Goal: Communication & Community: Share content

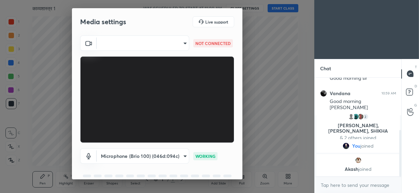
scroll to position [111, 0]
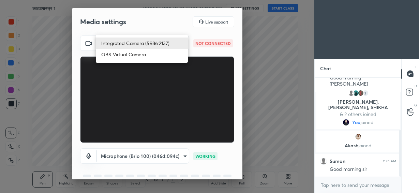
click at [154, 47] on body "1 2 3 4 5 6 7 C X Z C X Z E E Erase all H H काव्यशास्त्र 1 WAS SCHEDULED TO STA…" at bounding box center [209, 96] width 419 height 193
click at [154, 47] on li "Integrated Camera (5986:2137)" at bounding box center [142, 43] width 92 height 11
click at [154, 47] on body "1 2 3 4 5 6 7 C X Z C X Z E E Erase all H H काव्यशास्त्र 1 WAS SCHEDULED TO STA…" at bounding box center [209, 96] width 419 height 193
click at [148, 58] on li "OBS Virtual Camera" at bounding box center [142, 54] width 92 height 11
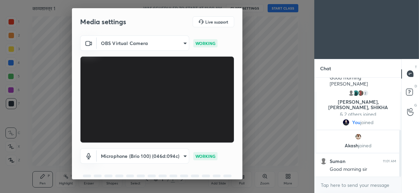
click at [148, 42] on body "1 2 3 4 5 6 7 C X Z C X Z E E Erase all H H काव्यशास्त्र 1 WAS SCHEDULED TO STA…" at bounding box center [209, 96] width 419 height 193
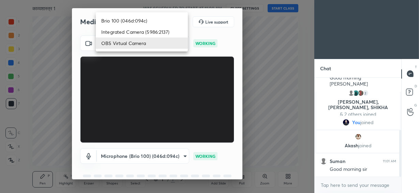
click at [146, 24] on li "Brio 100 (046d:094c)" at bounding box center [142, 20] width 92 height 11
type input "292883d4991fd39102ac9d716aacf3c397fbd837665ef94facf971ece0f88126"
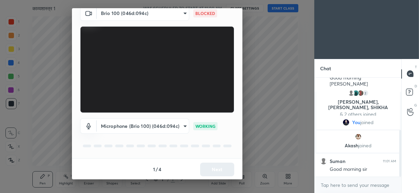
scroll to position [30, 0]
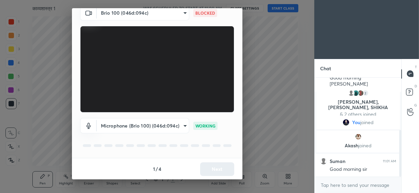
click at [213, 166] on div "1 / 4 Next" at bounding box center [157, 169] width 170 height 22
click at [210, 166] on button "Next" at bounding box center [217, 169] width 34 height 14
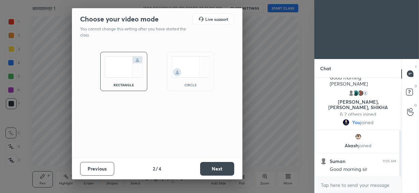
scroll to position [0, 0]
click at [192, 78] on div "circle" at bounding box center [190, 71] width 47 height 39
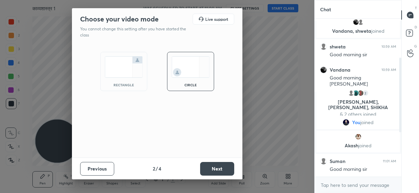
click at [212, 172] on button "Next" at bounding box center [217, 169] width 34 height 14
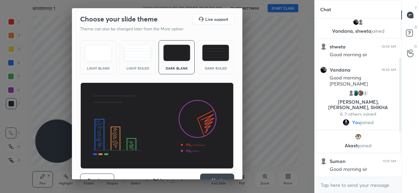
click at [212, 172] on div "Previous 3 / 4 Next" at bounding box center [157, 180] width 170 height 22
click at [212, 174] on button "Next" at bounding box center [217, 181] width 34 height 14
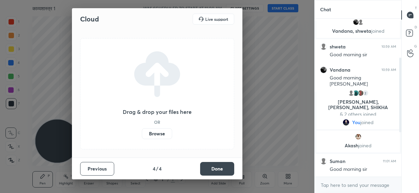
click at [211, 168] on button "Done" at bounding box center [217, 169] width 34 height 14
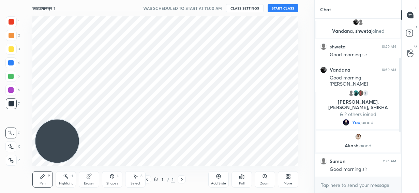
click at [220, 178] on icon at bounding box center [218, 176] width 4 height 4
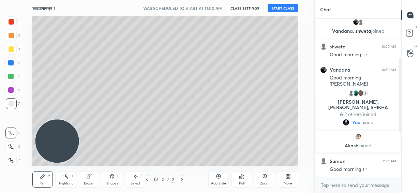
scroll to position [76, 0]
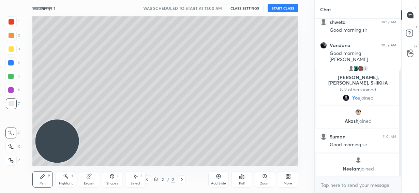
click at [282, 10] on button "START CLASS" at bounding box center [283, 8] width 31 height 8
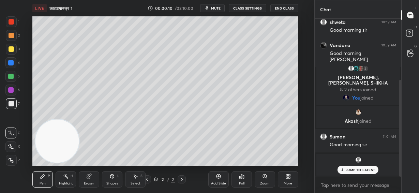
scroll to position [99, 0]
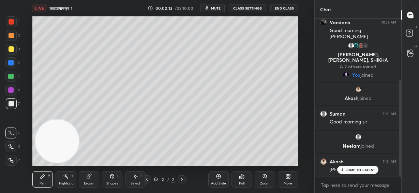
click at [8, 150] on div at bounding box center [10, 146] width 11 height 11
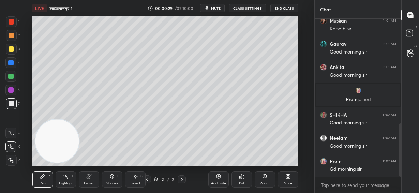
scroll to position [334, 0]
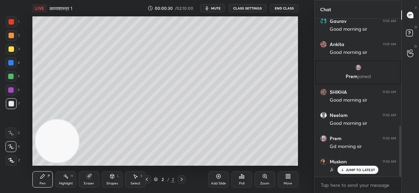
click at [363, 170] on p "JUMP TO LATEST" at bounding box center [360, 170] width 29 height 4
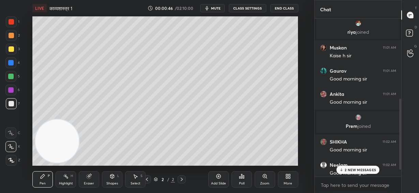
scroll to position [405, 0]
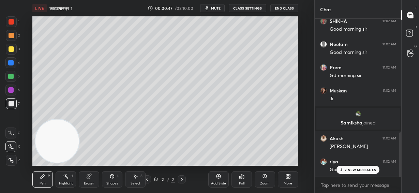
click at [357, 168] on p "2 NEW MESSAGES" at bounding box center [360, 170] width 31 height 4
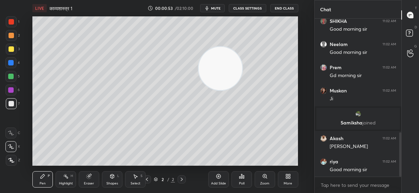
drag, startPoint x: 58, startPoint y: 144, endPoint x: 226, endPoint y: 69, distance: 184.3
click at [227, 71] on video at bounding box center [221, 69] width 44 height 44
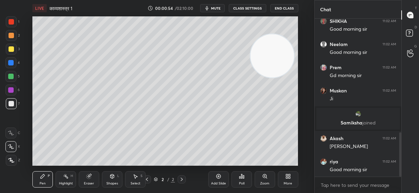
drag, startPoint x: 225, startPoint y: 70, endPoint x: 271, endPoint y: 60, distance: 47.2
click at [271, 60] on video at bounding box center [273, 56] width 44 height 44
click at [274, 58] on video at bounding box center [276, 54] width 44 height 44
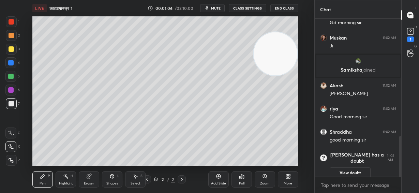
scroll to position [426, 0]
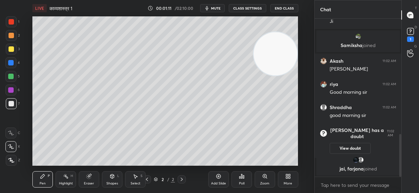
click at [12, 51] on div at bounding box center [11, 48] width 5 height 5
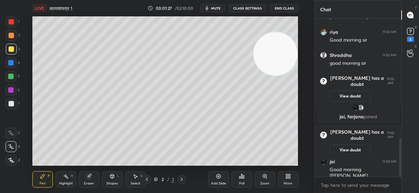
scroll to position [494, 0]
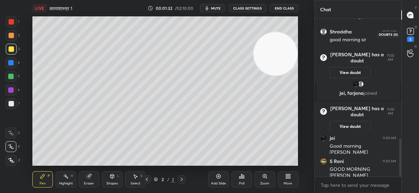
click at [411, 31] on icon at bounding box center [410, 31] width 10 height 10
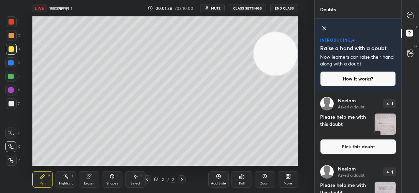
scroll to position [0, 0]
click at [414, 14] on icon at bounding box center [410, 15] width 7 height 7
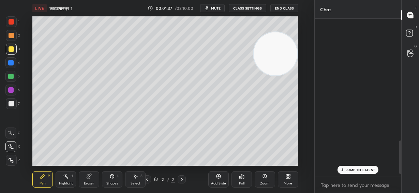
scroll to position [156, 85]
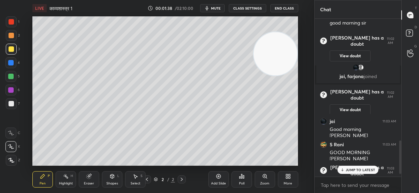
click at [356, 170] on p "JUMP TO LATEST" at bounding box center [360, 170] width 29 height 4
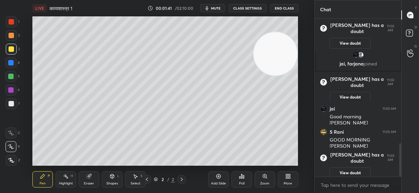
scroll to position [610, 0]
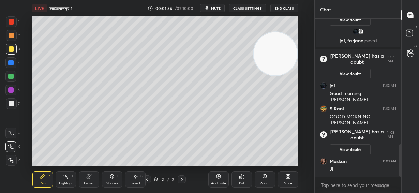
click at [219, 9] on span "mute" at bounding box center [216, 8] width 10 height 5
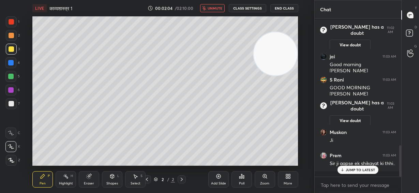
click at [218, 8] on span "unmute" at bounding box center [215, 8] width 15 height 5
click at [354, 173] on div "JUMP TO LATEST" at bounding box center [358, 170] width 41 height 8
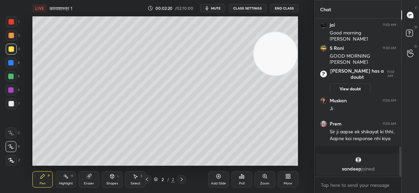
scroll to position [592, 0]
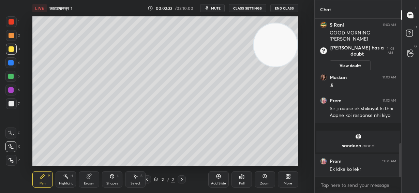
drag, startPoint x: 279, startPoint y: 63, endPoint x: 285, endPoint y: 54, distance: 11.2
click at [285, 54] on video at bounding box center [276, 45] width 44 height 44
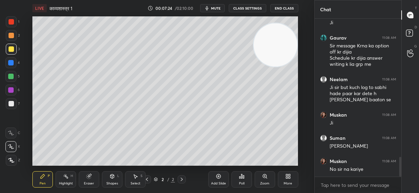
scroll to position [1124, 0]
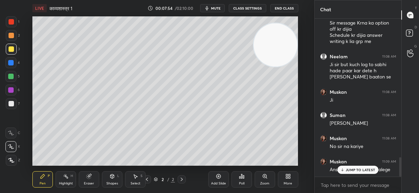
click at [359, 172] on div "JUMP TO LATEST" at bounding box center [358, 170] width 41 height 8
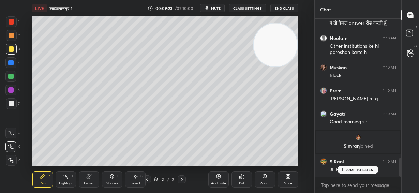
scroll to position [1204, 0]
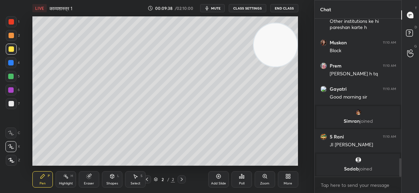
click at [217, 176] on icon at bounding box center [218, 176] width 5 height 5
drag, startPoint x: 284, startPoint y: 129, endPoint x: 267, endPoint y: 116, distance: 21.6
click at [283, 67] on video at bounding box center [276, 45] width 44 height 44
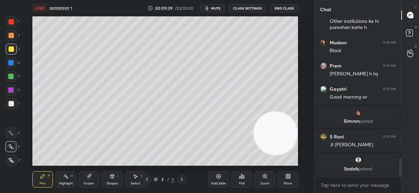
click at [14, 34] on div at bounding box center [11, 35] width 11 height 11
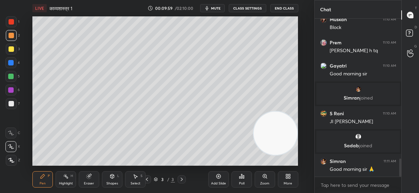
click at [11, 48] on div at bounding box center [11, 48] width 5 height 5
click at [108, 179] on div "Shapes L" at bounding box center [112, 179] width 20 height 16
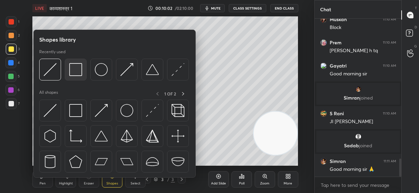
click at [80, 75] on img at bounding box center [75, 69] width 13 height 13
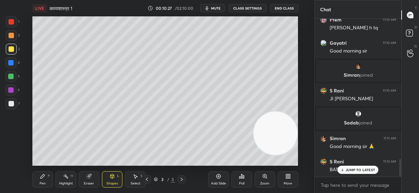
scroll to position [1273, 0]
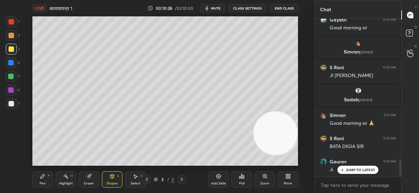
click at [365, 172] on p "JUMP TO LATEST" at bounding box center [360, 170] width 29 height 4
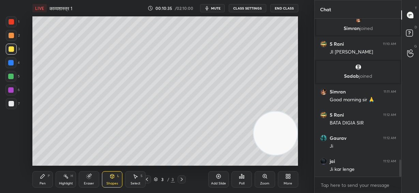
scroll to position [1320, 0]
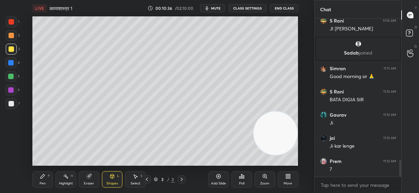
drag, startPoint x: 43, startPoint y: 177, endPoint x: 43, endPoint y: 166, distance: 10.9
click at [43, 177] on icon at bounding box center [42, 176] width 5 height 5
click at [11, 80] on div at bounding box center [10, 76] width 11 height 11
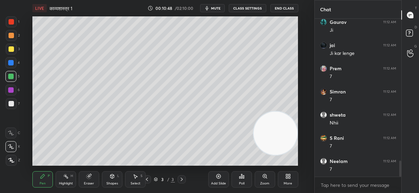
scroll to position [1435, 0]
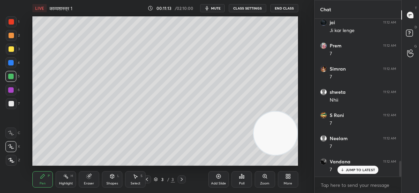
click at [348, 172] on div "JUMP TO LATEST" at bounding box center [358, 170] width 41 height 8
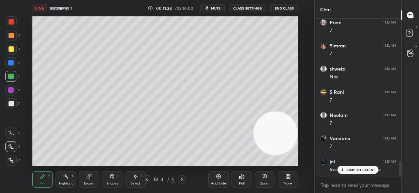
click at [351, 172] on p "JUMP TO LATEST" at bounding box center [360, 170] width 29 height 4
click at [10, 49] on div at bounding box center [11, 48] width 5 height 5
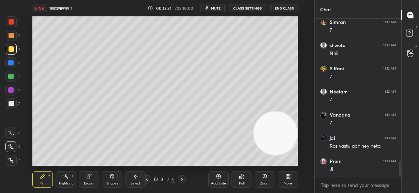
click at [11, 104] on div at bounding box center [11, 103] width 5 height 5
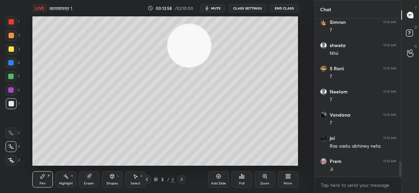
drag, startPoint x: 270, startPoint y: 123, endPoint x: 177, endPoint y: 44, distance: 122.2
click at [167, 24] on video at bounding box center [189, 46] width 44 height 44
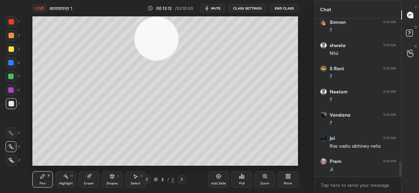
drag, startPoint x: 93, startPoint y: 179, endPoint x: 158, endPoint y: 167, distance: 65.9
click at [93, 178] on div "Eraser" at bounding box center [89, 179] width 20 height 16
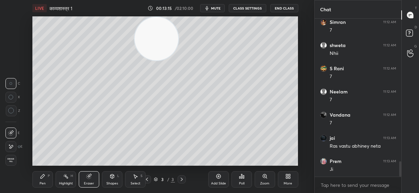
drag, startPoint x: 218, startPoint y: 7, endPoint x: 215, endPoint y: 13, distance: 6.4
click at [218, 8] on span "mute" at bounding box center [216, 8] width 10 height 5
click at [10, 146] on icon at bounding box center [10, 147] width 5 height 6
click at [46, 178] on div "Pen P" at bounding box center [42, 179] width 20 height 16
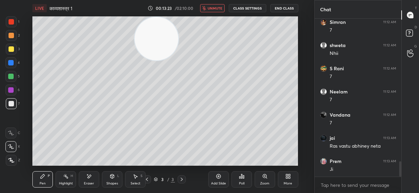
click at [215, 7] on span "unmute" at bounding box center [215, 8] width 15 height 5
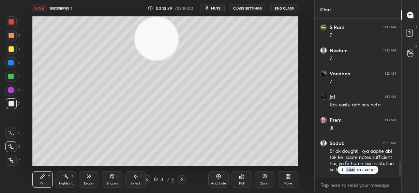
click at [356, 173] on div "Gayatri 11:10 AM Good morning [PERSON_NAME] joined S Rani 11:10 AM JI [PERSON_N…" at bounding box center [358, 98] width 87 height 158
click at [359, 169] on p "JUMP TO LATEST" at bounding box center [360, 170] width 29 height 4
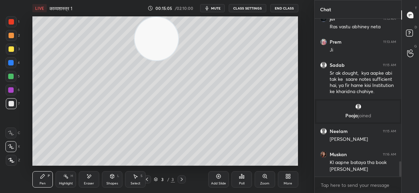
scroll to position [1483, 0]
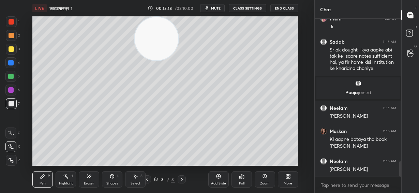
click at [11, 34] on div at bounding box center [11, 35] width 5 height 5
drag, startPoint x: 131, startPoint y: 36, endPoint x: 127, endPoint y: 36, distance: 4.4
click at [135, 36] on video at bounding box center [157, 39] width 44 height 44
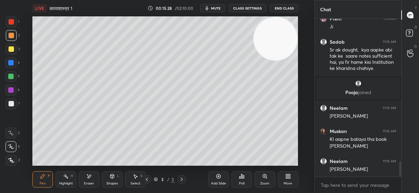
drag, startPoint x: 125, startPoint y: 41, endPoint x: 296, endPoint y: 22, distance: 171.3
click at [299, 19] on div "Setting up your live class Poll for secs No correct answer Start poll" at bounding box center [165, 90] width 287 height 149
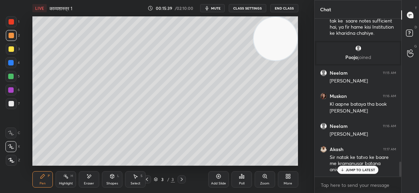
click at [362, 170] on p "JUMP TO LATEST" at bounding box center [360, 170] width 29 height 4
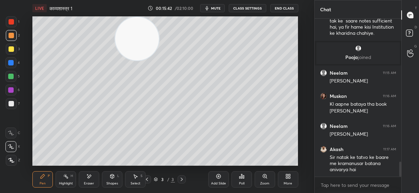
drag, startPoint x: 278, startPoint y: 41, endPoint x: 84, endPoint y: 12, distance: 196.2
click at [82, 13] on div "LIVE काव्यशास्त्र 1 00:15:42 / 02:10:00 mute CLASS SETTINGS End Class Setting u…" at bounding box center [165, 96] width 287 height 193
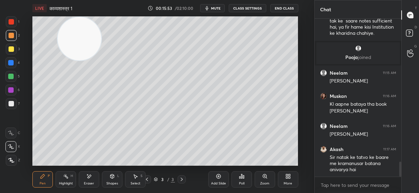
click at [11, 52] on div at bounding box center [11, 49] width 11 height 11
click at [11, 108] on div at bounding box center [11, 103] width 11 height 11
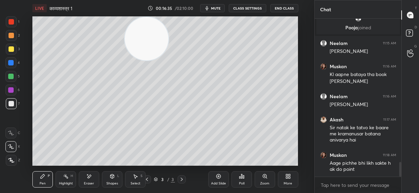
drag, startPoint x: 76, startPoint y: 47, endPoint x: 140, endPoint y: 41, distance: 65.0
click at [144, 43] on video at bounding box center [147, 39] width 44 height 44
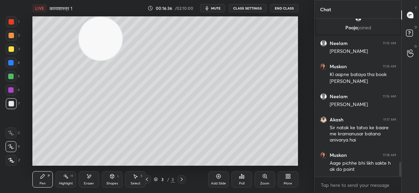
drag, startPoint x: 143, startPoint y: 40, endPoint x: 82, endPoint y: 36, distance: 60.8
click at [82, 35] on video at bounding box center [101, 39] width 44 height 44
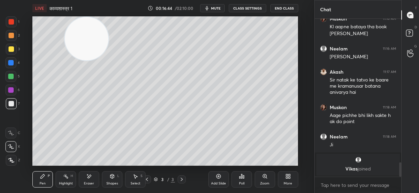
scroll to position [1579, 0]
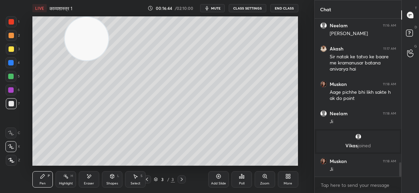
click at [241, 159] on div "LIVE काव्यशास्त्र 1 00:16:44 / 02:10:00 mute CLASS SETTINGS End Class Setting u…" at bounding box center [165, 96] width 287 height 193
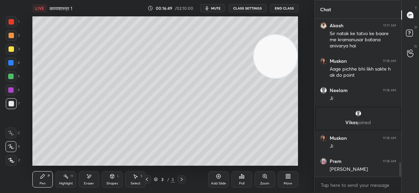
drag, startPoint x: 168, startPoint y: 45, endPoint x: 289, endPoint y: 58, distance: 121.7
click at [289, 58] on video at bounding box center [276, 57] width 44 height 44
click at [220, 182] on div "Add Slide" at bounding box center [218, 183] width 15 height 3
click at [11, 49] on div at bounding box center [11, 48] width 5 height 5
click at [11, 104] on div at bounding box center [11, 103] width 5 height 5
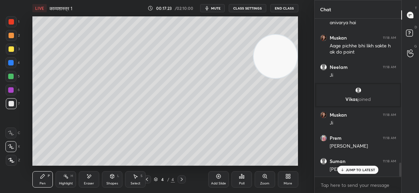
scroll to position [1649, 0]
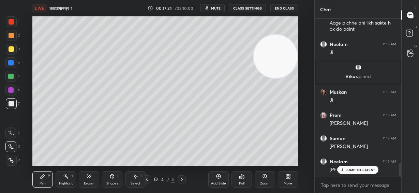
drag, startPoint x: 88, startPoint y: 179, endPoint x: 92, endPoint y: 169, distance: 10.7
click at [89, 176] on div "Eraser" at bounding box center [89, 179] width 20 height 16
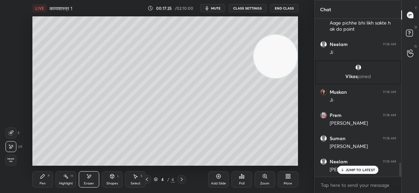
click at [43, 176] on icon at bounding box center [43, 176] width 4 height 4
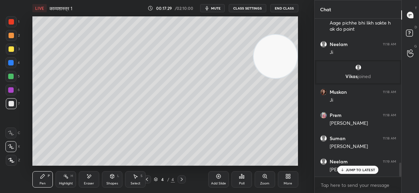
drag, startPoint x: 279, startPoint y: 79, endPoint x: 277, endPoint y: 125, distance: 45.4
click at [277, 78] on video at bounding box center [276, 57] width 44 height 44
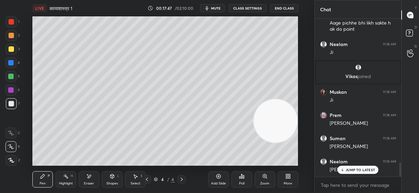
click at [13, 76] on div at bounding box center [10, 76] width 11 height 11
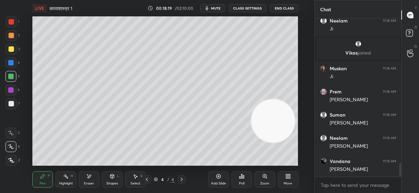
drag, startPoint x: 270, startPoint y: 116, endPoint x: 72, endPoint y: 105, distance: 198.4
click at [251, 105] on video at bounding box center [273, 121] width 44 height 44
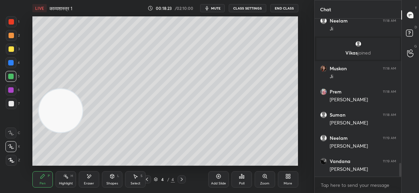
click at [11, 105] on div at bounding box center [11, 103] width 5 height 5
click at [92, 177] on div "Eraser" at bounding box center [89, 179] width 20 height 16
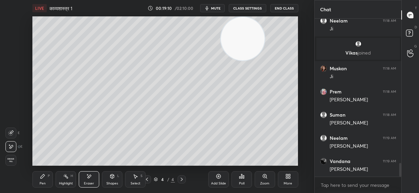
drag, startPoint x: 62, startPoint y: 119, endPoint x: 240, endPoint y: 42, distance: 194.3
click at [244, 42] on video at bounding box center [243, 39] width 44 height 44
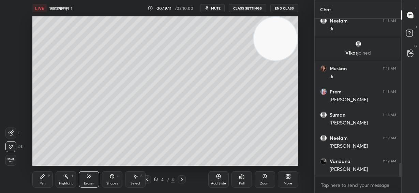
drag, startPoint x: 271, startPoint y: 39, endPoint x: 259, endPoint y: 51, distance: 17.4
click at [271, 39] on video at bounding box center [276, 39] width 44 height 44
click at [12, 160] on span "Erase all" at bounding box center [11, 160] width 10 height 5
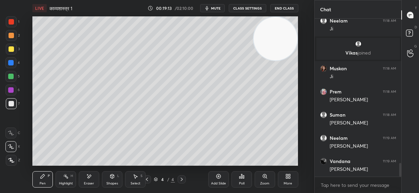
drag, startPoint x: 148, startPoint y: 179, endPoint x: 152, endPoint y: 179, distance: 3.8
click at [148, 179] on icon at bounding box center [146, 179] width 5 height 5
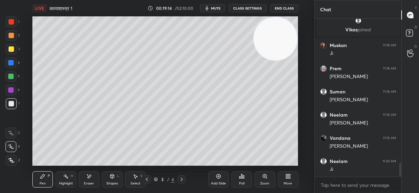
click at [180, 179] on icon at bounding box center [181, 179] width 5 height 5
click at [10, 62] on div at bounding box center [10, 62] width 5 height 5
click at [10, 104] on div at bounding box center [11, 103] width 5 height 5
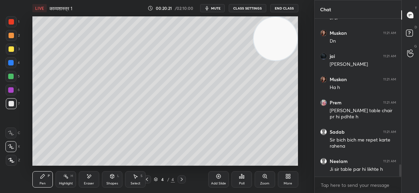
scroll to position [1916, 0]
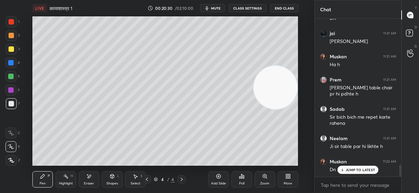
drag, startPoint x: 271, startPoint y: 37, endPoint x: 310, endPoint y: 86, distance: 62.8
click at [310, 86] on div "1 2 3 4 5 6 7 C X Z E E Erase all H H LIVE काव्यशास्त्र 1 00:20:30 / 02:10:00 m…" at bounding box center [157, 96] width 314 height 193
click at [365, 173] on div "JUMP TO LATEST" at bounding box center [358, 170] width 41 height 8
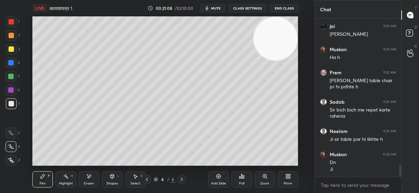
drag, startPoint x: 286, startPoint y: 91, endPoint x: 288, endPoint y: 42, distance: 49.8
click at [288, 42] on video at bounding box center [276, 39] width 44 height 44
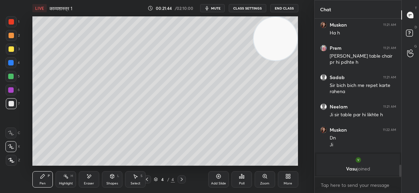
scroll to position [1948, 0]
drag, startPoint x: 269, startPoint y: 47, endPoint x: 274, endPoint y: 38, distance: 10.4
click at [274, 38] on video at bounding box center [276, 39] width 44 height 44
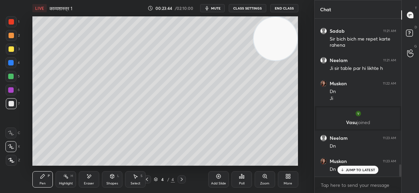
scroll to position [1861, 0]
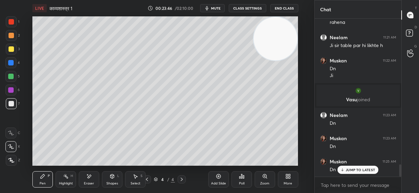
click at [354, 168] on p "JUMP TO LATEST" at bounding box center [360, 170] width 29 height 4
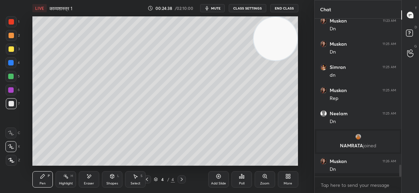
scroll to position [2, 2]
click at [91, 178] on icon at bounding box center [88, 177] width 5 height 6
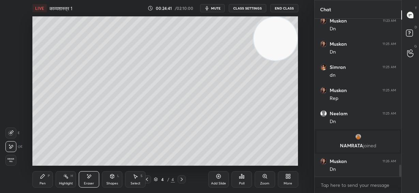
click at [46, 176] on div "Pen P" at bounding box center [42, 179] width 20 height 16
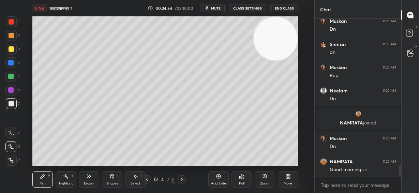
scroll to position [1993, 0]
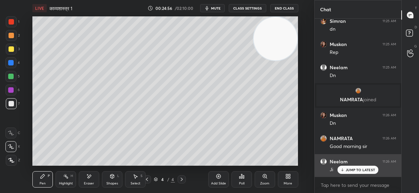
click at [359, 172] on div "JUMP TO LATEST" at bounding box center [358, 170] width 41 height 8
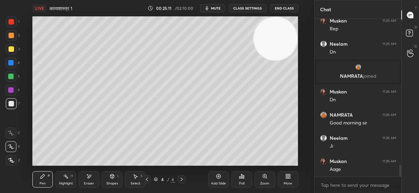
scroll to position [2040, 0]
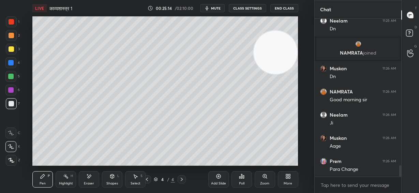
drag, startPoint x: 286, startPoint y: 54, endPoint x: 289, endPoint y: 123, distance: 69.3
click at [290, 74] on video at bounding box center [276, 53] width 44 height 44
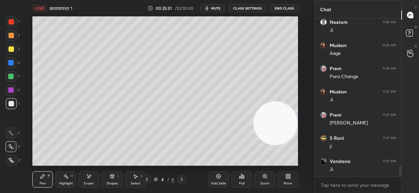
scroll to position [2155, 0]
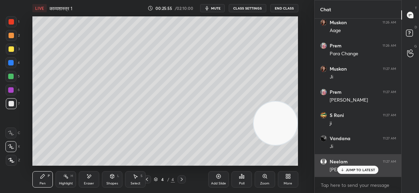
click at [353, 170] on p "JUMP TO LATEST" at bounding box center [360, 170] width 29 height 4
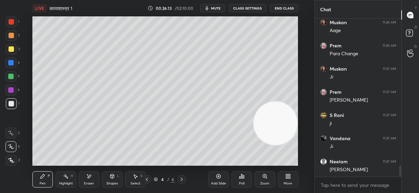
click at [221, 9] on span "mute" at bounding box center [216, 8] width 10 height 5
click at [220, 10] on span "unmute" at bounding box center [215, 8] width 15 height 5
click at [301, 87] on div "Setting up your live class Poll for secs No correct answer Start poll" at bounding box center [165, 90] width 287 height 149
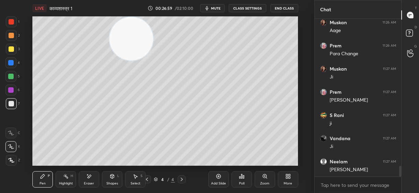
drag, startPoint x: 268, startPoint y: 130, endPoint x: 124, endPoint y: 41, distance: 169.5
click at [124, 41] on video at bounding box center [131, 39] width 44 height 44
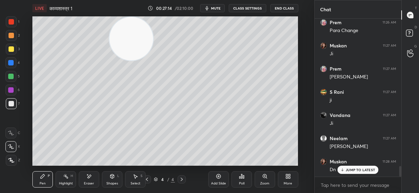
click at [357, 170] on p "JUMP TO LATEST" at bounding box center [360, 170] width 29 height 4
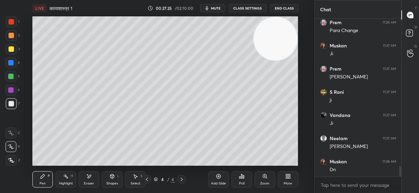
drag, startPoint x: 126, startPoint y: 51, endPoint x: 282, endPoint y: 38, distance: 156.4
click at [282, 38] on video at bounding box center [276, 39] width 44 height 44
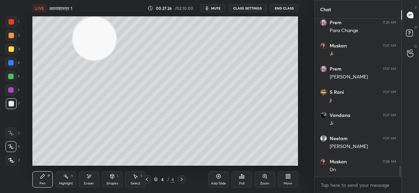
drag, startPoint x: 282, startPoint y: 43, endPoint x: 101, endPoint y: -1, distance: 186.2
click at [101, 0] on html "1 2 3 4 5 6 7 C X Z E E Erase all H H LIVE काव्यशास्त्र 1 00:27:26 / 02:10:00 m…" at bounding box center [209, 0] width 419 height 0
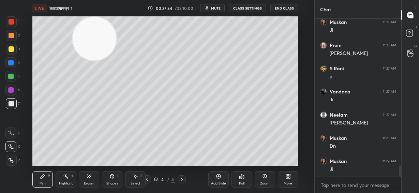
scroll to position [2225, 0]
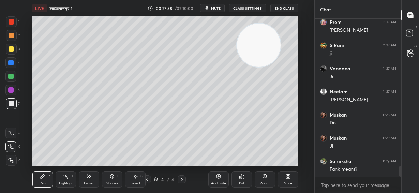
drag, startPoint x: 92, startPoint y: 45, endPoint x: 256, endPoint y: 51, distance: 164.8
click at [256, 51] on video at bounding box center [259, 46] width 44 height 44
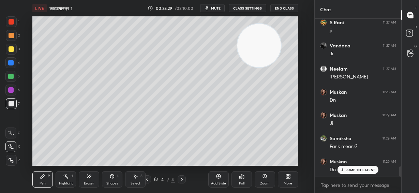
scroll to position [2271, 0]
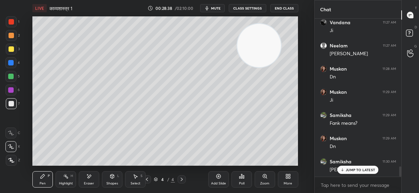
click at [358, 168] on p "JUMP TO LATEST" at bounding box center [360, 170] width 29 height 4
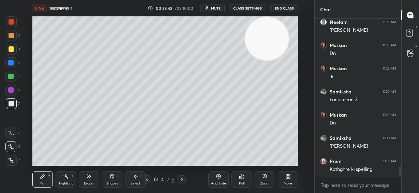
drag, startPoint x: 259, startPoint y: 49, endPoint x: 268, endPoint y: 39, distance: 13.5
click at [268, 39] on video at bounding box center [267, 39] width 44 height 44
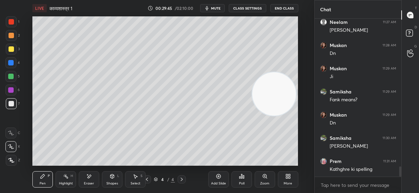
drag, startPoint x: 274, startPoint y: 47, endPoint x: 281, endPoint y: 94, distance: 47.2
click at [281, 105] on video at bounding box center [274, 94] width 44 height 44
drag, startPoint x: 281, startPoint y: 94, endPoint x: 280, endPoint y: 55, distance: 38.5
click at [281, 73] on video at bounding box center [274, 94] width 44 height 44
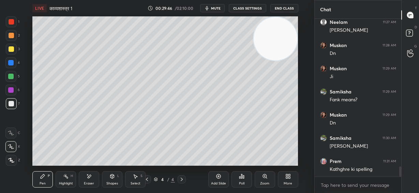
drag, startPoint x: 278, startPoint y: 76, endPoint x: 282, endPoint y: 38, distance: 38.4
click at [282, 38] on video at bounding box center [276, 39] width 44 height 44
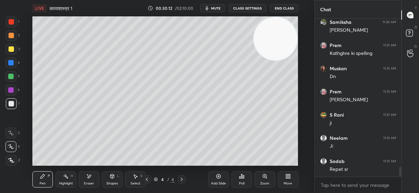
scroll to position [2434, 0]
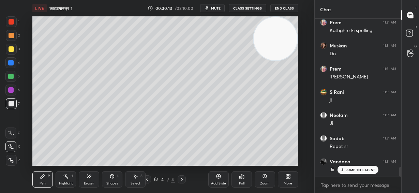
click at [351, 170] on p "JUMP TO LATEST" at bounding box center [360, 170] width 29 height 4
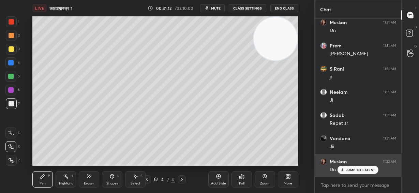
click at [341, 168] on icon at bounding box center [342, 170] width 4 height 4
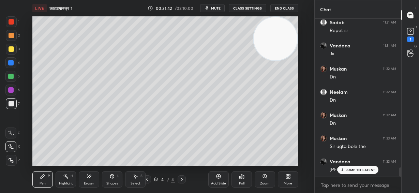
scroll to position [2573, 0]
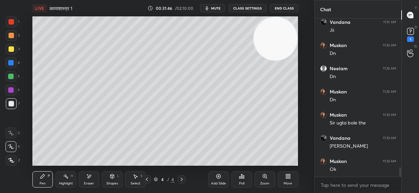
click at [148, 180] on icon at bounding box center [146, 179] width 5 height 5
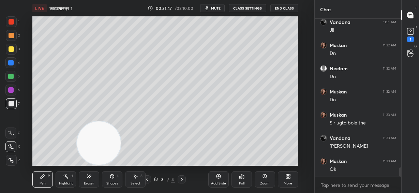
drag, startPoint x: 273, startPoint y: 44, endPoint x: 119, endPoint y: 137, distance: 180.7
click at [99, 154] on video at bounding box center [99, 143] width 44 height 44
drag, startPoint x: 107, startPoint y: 145, endPoint x: 261, endPoint y: 44, distance: 183.8
click at [122, 121] on video at bounding box center [100, 143] width 44 height 44
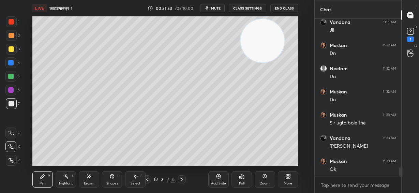
drag, startPoint x: 264, startPoint y: 45, endPoint x: 277, endPoint y: 37, distance: 15.3
click at [277, 38] on video at bounding box center [263, 41] width 44 height 44
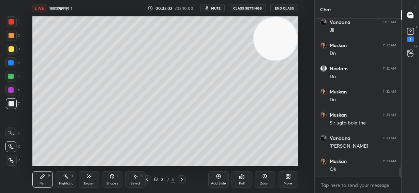
scroll to position [2596, 0]
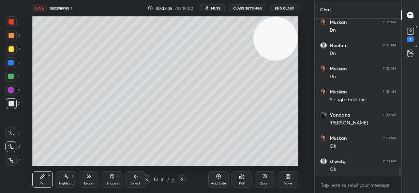
click at [182, 179] on icon at bounding box center [181, 179] width 5 height 5
click at [218, 178] on icon at bounding box center [218, 176] width 5 height 5
drag, startPoint x: 274, startPoint y: 39, endPoint x: 270, endPoint y: 88, distance: 50.0
click at [278, 61] on video at bounding box center [276, 39] width 44 height 44
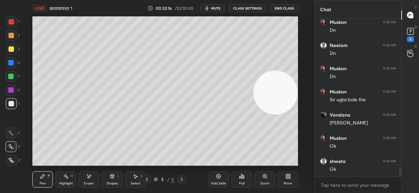
click at [13, 38] on div at bounding box center [11, 35] width 5 height 5
click at [9, 47] on div at bounding box center [11, 48] width 5 height 5
drag, startPoint x: 276, startPoint y: 94, endPoint x: 276, endPoint y: 124, distance: 30.0
click at [276, 115] on video at bounding box center [276, 93] width 44 height 44
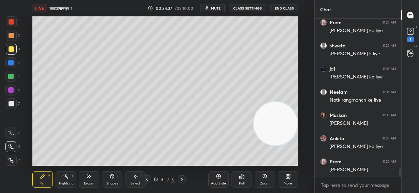
scroll to position [2857, 0]
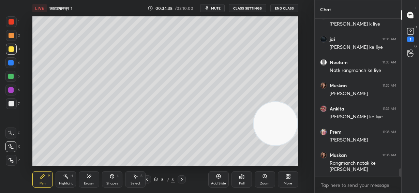
click at [12, 36] on div at bounding box center [11, 35] width 5 height 5
click at [11, 50] on div at bounding box center [11, 48] width 5 height 5
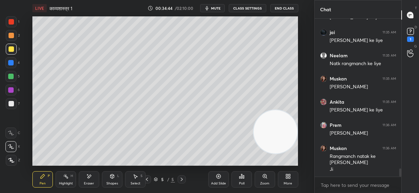
drag, startPoint x: 285, startPoint y: 135, endPoint x: 288, endPoint y: 151, distance: 17.0
click at [288, 154] on video at bounding box center [276, 132] width 44 height 44
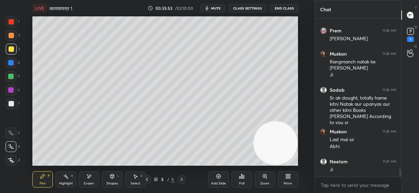
scroll to position [2982, 0]
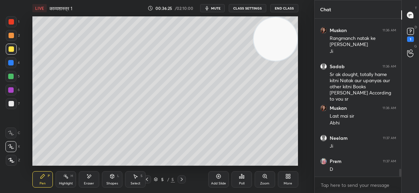
drag, startPoint x: 279, startPoint y: 151, endPoint x: 303, endPoint y: 44, distance: 109.4
click at [303, 44] on div "Setting up your live class Poll for secs No correct answer Start poll" at bounding box center [165, 90] width 287 height 149
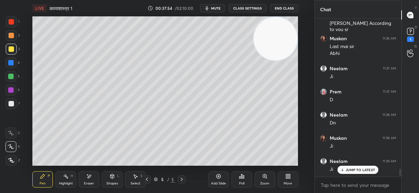
scroll to position [2, 2]
click at [13, 78] on div at bounding box center [10, 76] width 5 height 5
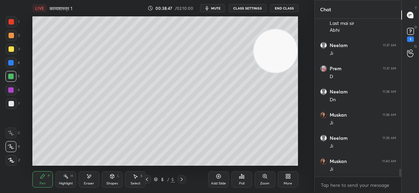
drag, startPoint x: 284, startPoint y: 34, endPoint x: 285, endPoint y: 48, distance: 13.3
click at [285, 48] on video at bounding box center [276, 51] width 44 height 44
drag, startPoint x: 289, startPoint y: 60, endPoint x: 295, endPoint y: 42, distance: 18.2
click at [295, 42] on video at bounding box center [276, 47] width 44 height 44
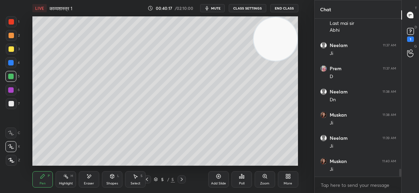
drag, startPoint x: 276, startPoint y: 41, endPoint x: 282, endPoint y: 25, distance: 17.4
click at [282, 25] on video at bounding box center [276, 39] width 44 height 44
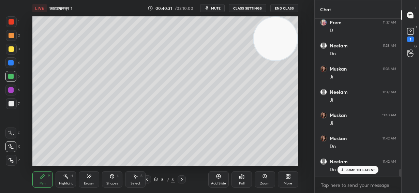
click at [348, 172] on p "JUMP TO LATEST" at bounding box center [360, 170] width 29 height 4
click at [275, 46] on video at bounding box center [276, 39] width 44 height 44
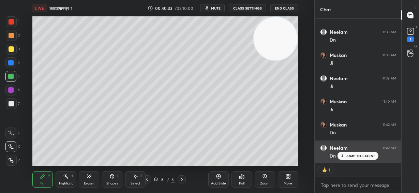
scroll to position [3135, 0]
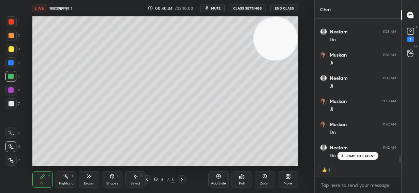
click at [355, 157] on p "JUMP TO LATEST" at bounding box center [360, 156] width 29 height 4
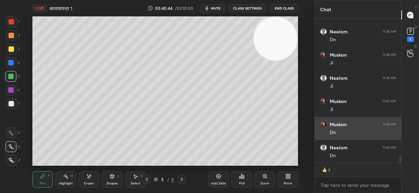
scroll to position [3121, 0]
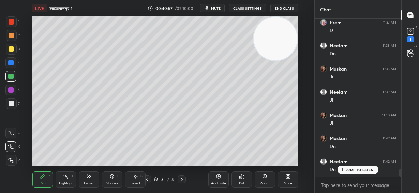
click at [352, 169] on p "JUMP TO LATEST" at bounding box center [360, 170] width 29 height 4
click at [220, 9] on span "mute" at bounding box center [216, 8] width 10 height 5
click at [219, 10] on span "unmute" at bounding box center [215, 8] width 15 height 5
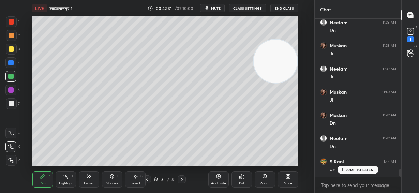
drag, startPoint x: 279, startPoint y: 51, endPoint x: 289, endPoint y: 101, distance: 51.2
click at [289, 83] on video at bounding box center [276, 62] width 44 height 44
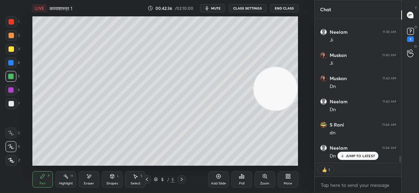
scroll to position [3182, 0]
click at [409, 38] on div "1" at bounding box center [410, 38] width 7 height 5
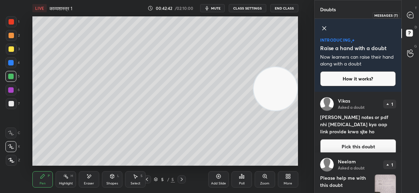
click at [411, 15] on icon at bounding box center [410, 15] width 6 height 6
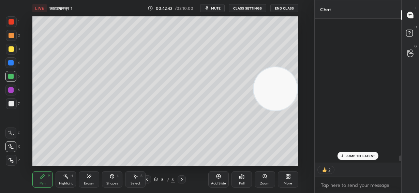
scroll to position [142, 85]
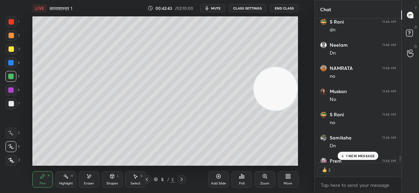
click at [366, 156] on p "1 NEW MESSAGE" at bounding box center [360, 156] width 29 height 4
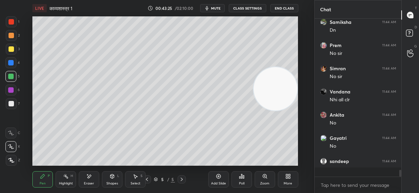
scroll to position [3522, 0]
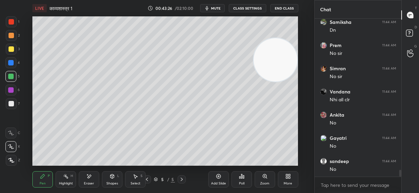
drag, startPoint x: 272, startPoint y: 82, endPoint x: 274, endPoint y: 69, distance: 13.1
click at [274, 69] on video at bounding box center [276, 60] width 44 height 44
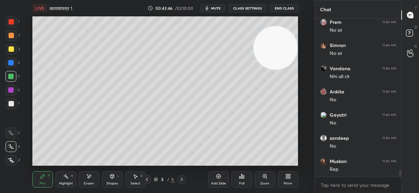
drag, startPoint x: 267, startPoint y: 73, endPoint x: 271, endPoint y: 61, distance: 12.5
click at [271, 61] on video at bounding box center [276, 48] width 44 height 44
click at [213, 8] on span "mute" at bounding box center [216, 8] width 10 height 5
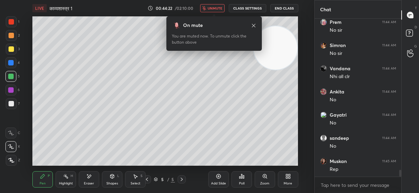
click at [213, 8] on span "unmute" at bounding box center [215, 8] width 15 height 5
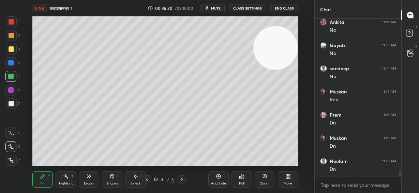
scroll to position [3638, 0]
click at [91, 177] on icon at bounding box center [88, 177] width 5 height 6
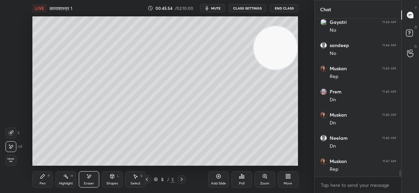
click at [48, 177] on div "P" at bounding box center [49, 175] width 2 height 3
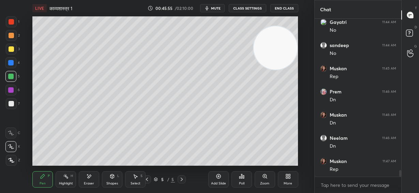
scroll to position [3661, 0]
click at [11, 36] on div at bounding box center [11, 35] width 5 height 5
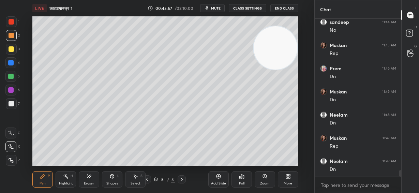
click at [11, 23] on div at bounding box center [11, 21] width 5 height 5
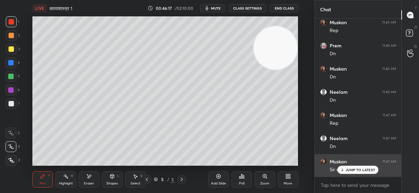
click at [356, 172] on div "JUMP TO LATEST" at bounding box center [358, 170] width 41 height 8
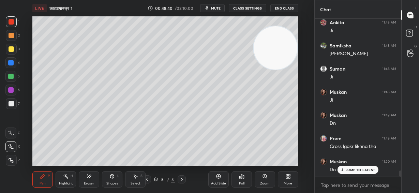
scroll to position [2, 2]
click at [352, 169] on p "JUMP TO LATEST" at bounding box center [360, 170] width 29 height 4
click at [13, 103] on div at bounding box center [11, 103] width 5 height 5
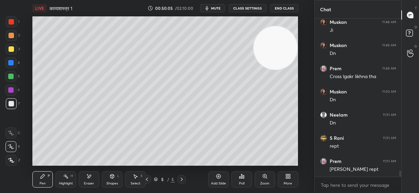
scroll to position [4038, 0]
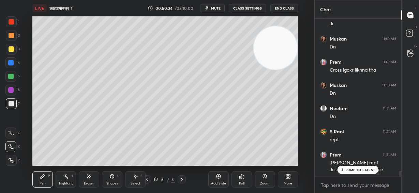
click at [348, 172] on div "JUMP TO LATEST" at bounding box center [358, 170] width 41 height 8
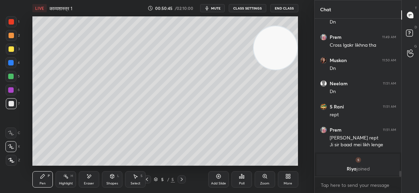
scroll to position [3399, 0]
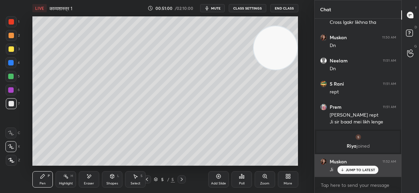
click at [347, 163] on div "Muskan 11:52 AM" at bounding box center [358, 161] width 76 height 7
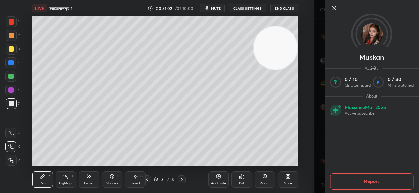
click at [333, 9] on icon at bounding box center [333, 7] width 3 height 3
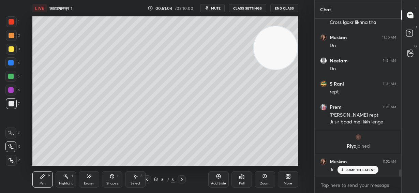
click at [356, 173] on div "JUMP TO LATEST" at bounding box center [358, 170] width 41 height 8
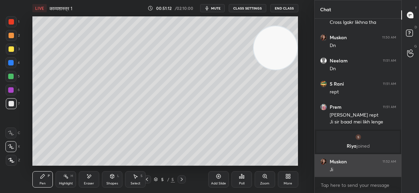
click at [323, 161] on img "grid" at bounding box center [323, 161] width 7 height 7
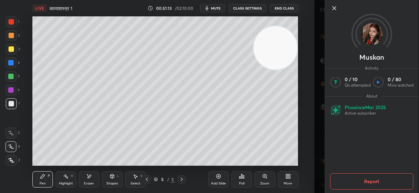
click at [375, 32] on img at bounding box center [372, 34] width 22 height 22
click at [333, 7] on icon at bounding box center [333, 7] width 3 height 3
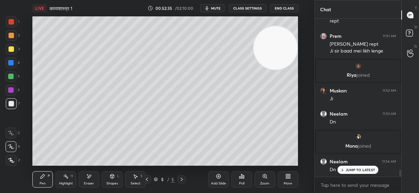
scroll to position [3493, 0]
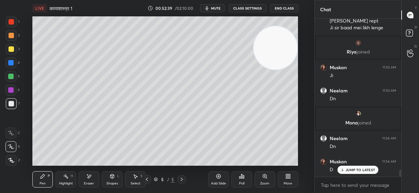
click at [354, 112] on div "grid" at bounding box center [358, 113] width 75 height 7
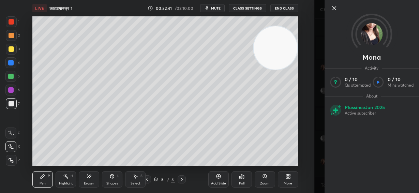
click at [370, 41] on img at bounding box center [372, 34] width 22 height 22
click at [333, 6] on icon at bounding box center [334, 8] width 8 height 8
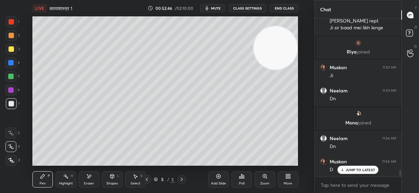
click at [349, 169] on p "JUMP TO LATEST" at bounding box center [360, 170] width 29 height 4
click at [358, 113] on img "grid" at bounding box center [358, 113] width 7 height 7
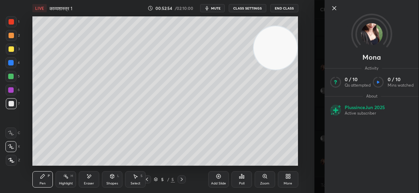
click at [372, 38] on img at bounding box center [372, 34] width 22 height 22
click at [331, 9] on icon at bounding box center [334, 8] width 8 height 8
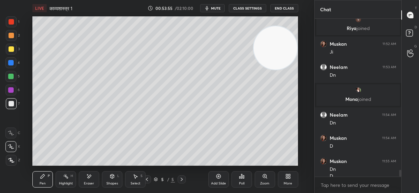
scroll to position [3524, 0]
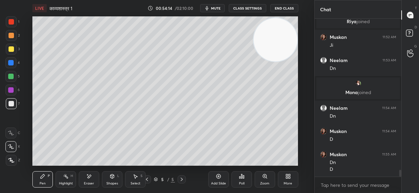
drag, startPoint x: 276, startPoint y: 58, endPoint x: 279, endPoint y: 52, distance: 6.4
click at [282, 49] on video at bounding box center [276, 40] width 44 height 44
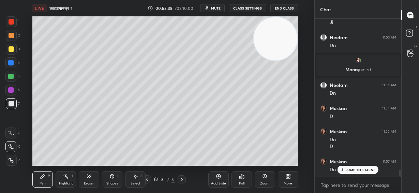
click at [357, 170] on p "JUMP TO LATEST" at bounding box center [360, 170] width 29 height 4
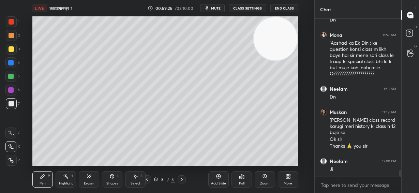
scroll to position [3719, 0]
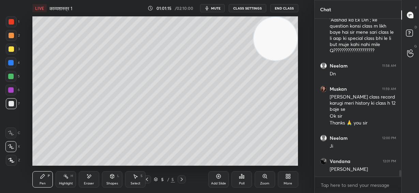
click at [218, 7] on span "mute" at bounding box center [216, 8] width 10 height 5
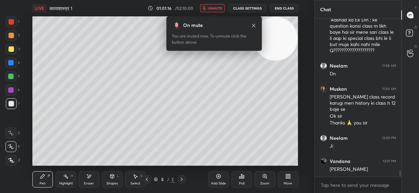
click at [218, 7] on span "unmute" at bounding box center [215, 8] width 15 height 5
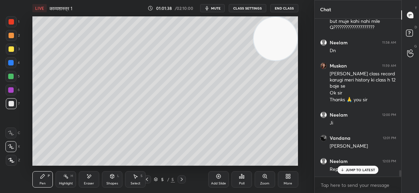
scroll to position [3765, 0]
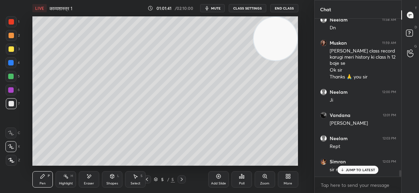
click at [368, 171] on p "JUMP TO LATEST" at bounding box center [360, 170] width 29 height 4
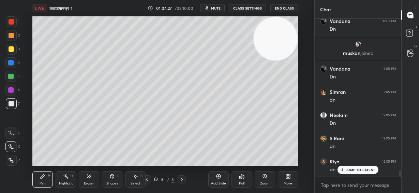
scroll to position [3867, 0]
drag, startPoint x: 270, startPoint y: 38, endPoint x: 271, endPoint y: 42, distance: 4.5
click at [271, 42] on video at bounding box center [276, 39] width 44 height 44
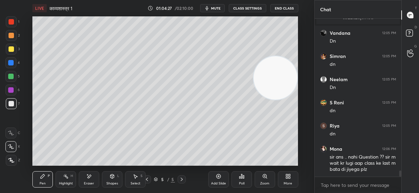
drag, startPoint x: 281, startPoint y: 76, endPoint x: 282, endPoint y: 81, distance: 5.3
click at [282, 81] on video at bounding box center [276, 78] width 44 height 44
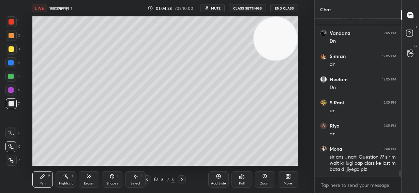
drag, startPoint x: 283, startPoint y: 82, endPoint x: 284, endPoint y: 37, distance: 45.0
click at [284, 37] on video at bounding box center [276, 39] width 44 height 44
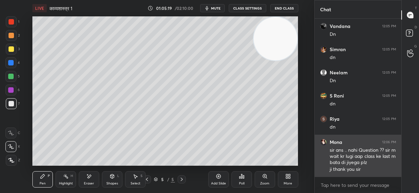
click at [323, 139] on img "grid" at bounding box center [323, 142] width 7 height 7
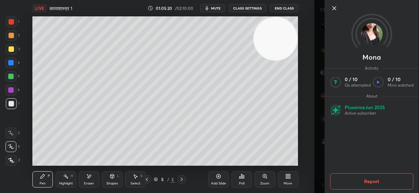
click at [373, 34] on img at bounding box center [372, 34] width 22 height 22
click at [333, 7] on icon at bounding box center [333, 7] width 3 height 3
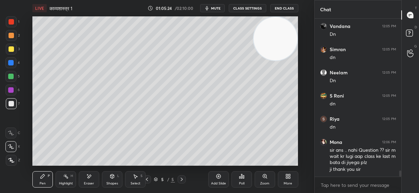
click at [333, 7] on div "Mona" at bounding box center [366, 96] width 105 height 193
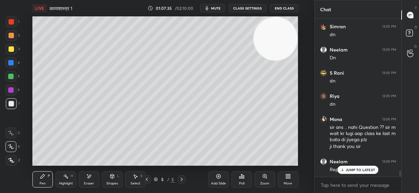
click at [370, 172] on p "JUMP TO LATEST" at bounding box center [360, 170] width 29 height 4
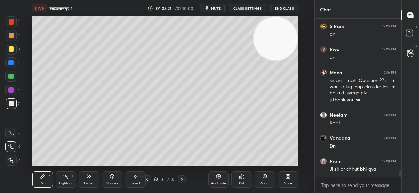
scroll to position [3966, 0]
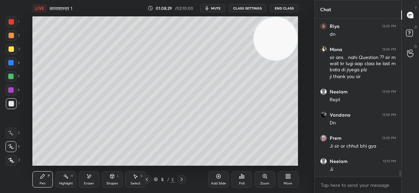
click at [220, 179] on div "Add Slide" at bounding box center [218, 179] width 20 height 16
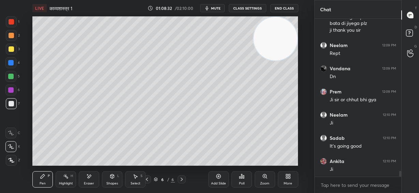
scroll to position [4036, 0]
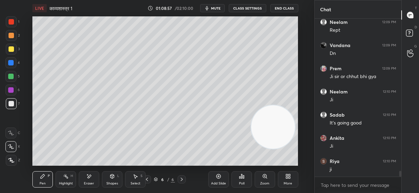
drag, startPoint x: 274, startPoint y: 56, endPoint x: 270, endPoint y: 130, distance: 74.1
click at [270, 130] on video at bounding box center [273, 127] width 44 height 44
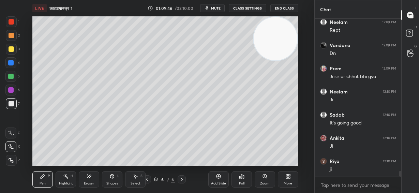
drag, startPoint x: 301, startPoint y: 27, endPoint x: 283, endPoint y: 51, distance: 30.2
click at [299, 21] on div "Setting up your live class Poll for secs No correct answer Start poll" at bounding box center [165, 90] width 287 height 149
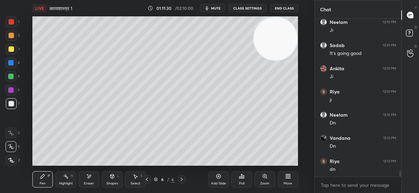
scroll to position [4129, 0]
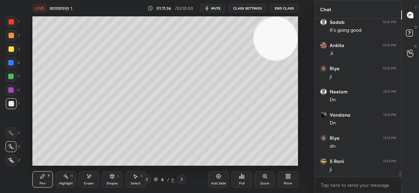
click at [215, 180] on div "Add Slide" at bounding box center [218, 179] width 20 height 16
click at [223, 160] on div "LIVE काव्यशास्त्र 1 01:14:12 / 02:10:00 mute CLASS SETTINGS End Class Setting u…" at bounding box center [165, 96] width 287 height 193
click at [225, 161] on div "LIVE काव्यशास्त्र 1 01:14:14 / 02:10:00 mute CLASS SETTINGS End Class Setting u…" at bounding box center [165, 96] width 287 height 193
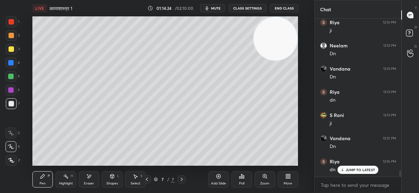
scroll to position [4198, 0]
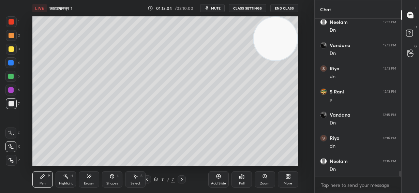
click at [218, 179] on icon at bounding box center [218, 176] width 5 height 5
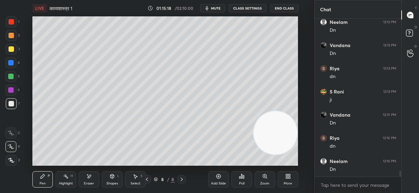
drag, startPoint x: 281, startPoint y: 45, endPoint x: 284, endPoint y: 137, distance: 92.5
click at [286, 139] on video at bounding box center [276, 133] width 44 height 44
click at [93, 177] on div "Eraser" at bounding box center [89, 179] width 20 height 16
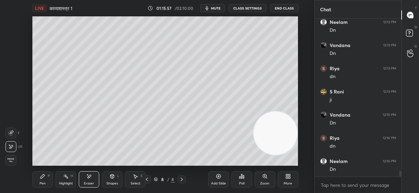
drag, startPoint x: 36, startPoint y: 177, endPoint x: 48, endPoint y: 169, distance: 13.8
click at [40, 175] on div "Pen P" at bounding box center [42, 179] width 20 height 16
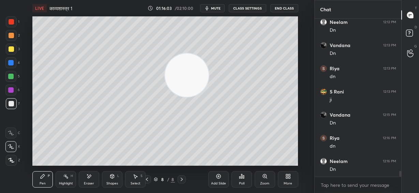
drag, startPoint x: 266, startPoint y: 123, endPoint x: 111, endPoint y: 41, distance: 175.7
click at [165, 54] on video at bounding box center [187, 76] width 44 height 44
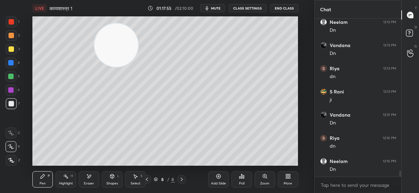
drag, startPoint x: 89, startPoint y: 179, endPoint x: 99, endPoint y: 174, distance: 11.1
click at [89, 179] on div "Eraser" at bounding box center [89, 179] width 20 height 16
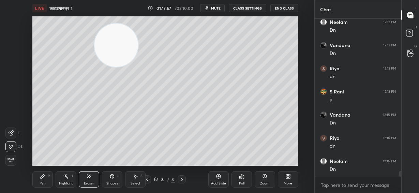
drag, startPoint x: 44, startPoint y: 181, endPoint x: 92, endPoint y: 167, distance: 50.4
click at [46, 180] on div "Pen P" at bounding box center [42, 179] width 20 height 16
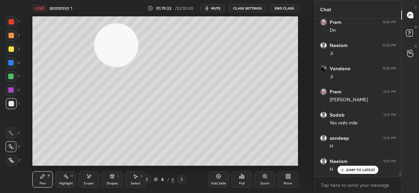
scroll to position [4453, 0]
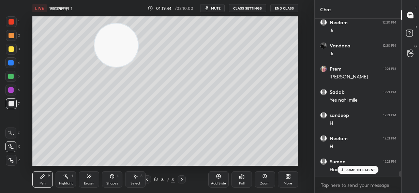
click at [363, 173] on div "JUMP TO LATEST" at bounding box center [358, 170] width 41 height 8
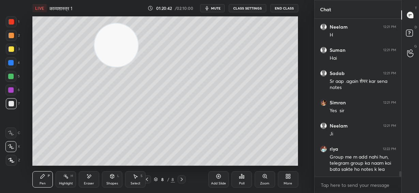
scroll to position [4587, 0]
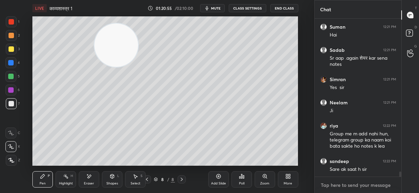
type textarea "x"
click at [337, 187] on textarea at bounding box center [358, 185] width 76 height 11
paste textarea "[URL][DOMAIN_NAME]"
type textarea "[URL][DOMAIN_NAME]"
type textarea "x"
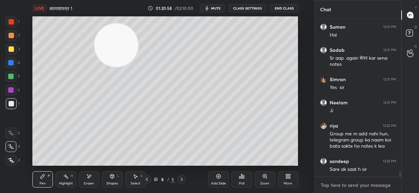
scroll to position [4632, 0]
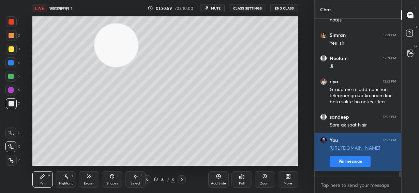
click at [349, 167] on button "Pin message" at bounding box center [350, 161] width 41 height 11
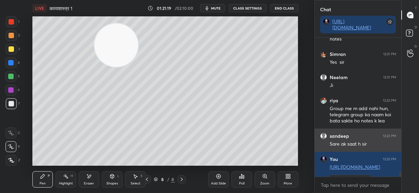
scroll to position [4674, 0]
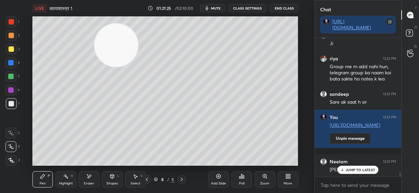
click at [356, 173] on div "JUMP TO LATEST" at bounding box center [358, 170] width 41 height 8
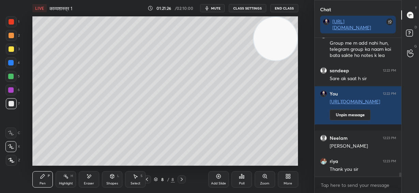
drag, startPoint x: 122, startPoint y: 55, endPoint x: 288, endPoint y: 35, distance: 167.3
click at [288, 35] on video at bounding box center [276, 39] width 44 height 44
click at [181, 179] on icon at bounding box center [181, 179] width 5 height 5
click at [213, 178] on div "Add Slide" at bounding box center [218, 179] width 20 height 16
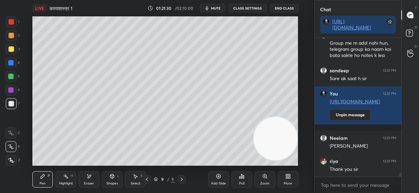
drag, startPoint x: 274, startPoint y: 44, endPoint x: 290, endPoint y: 144, distance: 101.1
click at [290, 144] on video at bounding box center [276, 139] width 44 height 44
click at [10, 33] on div at bounding box center [11, 35] width 5 height 5
click at [11, 62] on div at bounding box center [10, 62] width 5 height 5
click at [11, 51] on div at bounding box center [11, 48] width 5 height 5
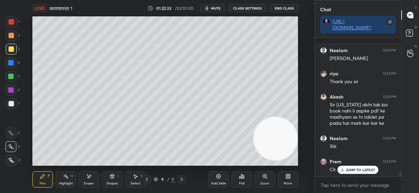
scroll to position [4808, 0]
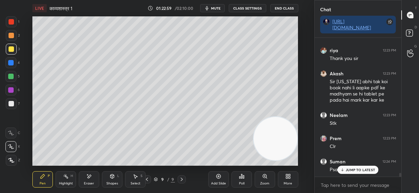
click at [13, 77] on div at bounding box center [10, 76] width 5 height 5
click at [12, 63] on div at bounding box center [10, 62] width 5 height 5
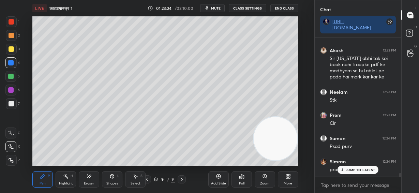
click at [12, 76] on div at bounding box center [10, 76] width 5 height 5
drag, startPoint x: 11, startPoint y: 103, endPoint x: 30, endPoint y: 100, distance: 18.7
click at [13, 103] on div at bounding box center [11, 103] width 5 height 5
drag, startPoint x: 88, startPoint y: 178, endPoint x: 89, endPoint y: 174, distance: 4.0
click at [88, 177] on icon at bounding box center [88, 177] width 5 height 6
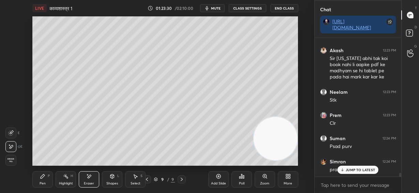
click at [42, 177] on icon at bounding box center [42, 176] width 5 height 5
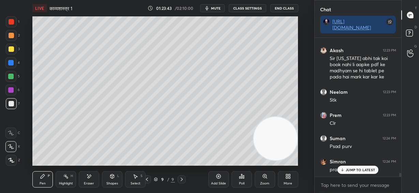
click at [11, 90] on div at bounding box center [10, 89] width 5 height 5
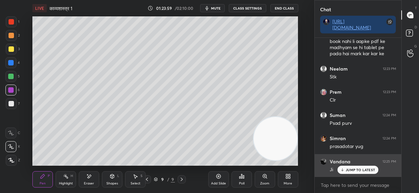
click at [356, 170] on p "JUMP TO LATEST" at bounding box center [360, 170] width 29 height 4
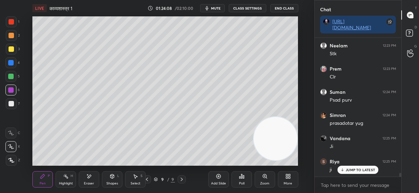
scroll to position [4901, 0]
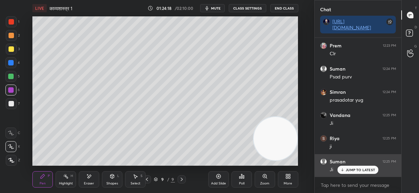
click at [353, 170] on p "JUMP TO LATEST" at bounding box center [360, 170] width 29 height 4
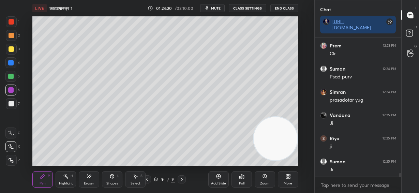
click at [13, 105] on div at bounding box center [11, 103] width 5 height 5
drag, startPoint x: 286, startPoint y: 115, endPoint x: 291, endPoint y: 35, distance: 80.6
click at [291, 117] on video at bounding box center [276, 139] width 44 height 44
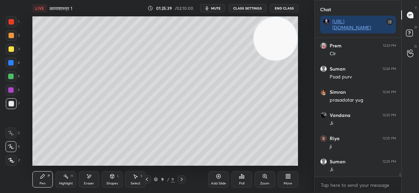
scroll to position [4924, 0]
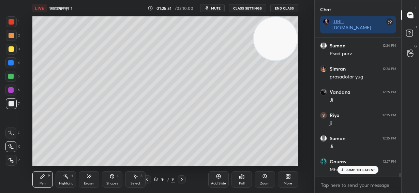
click at [363, 172] on p "JUMP TO LATEST" at bounding box center [360, 170] width 29 height 4
click at [12, 63] on div at bounding box center [10, 62] width 5 height 5
click at [11, 75] on div at bounding box center [10, 76] width 5 height 5
click at [12, 23] on div at bounding box center [11, 21] width 5 height 5
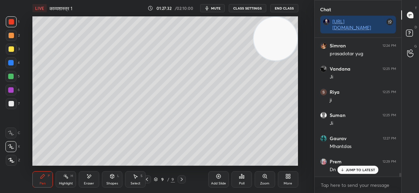
scroll to position [5001, 0]
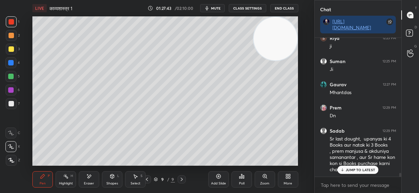
click at [352, 169] on p "JUMP TO LATEST" at bounding box center [360, 170] width 29 height 4
click at [221, 177] on icon at bounding box center [218, 176] width 4 height 4
click at [11, 47] on div at bounding box center [11, 48] width 5 height 5
drag, startPoint x: 276, startPoint y: 37, endPoint x: 274, endPoint y: 160, distance: 123.4
click at [294, 173] on div "LIVE काव्यशास्त्र 1 01:28:31 / 02:10:00 mute CLASS SETTINGS End Class Setting u…" at bounding box center [165, 96] width 287 height 193
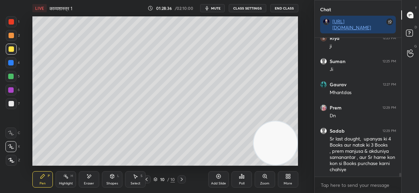
scroll to position [5025, 0]
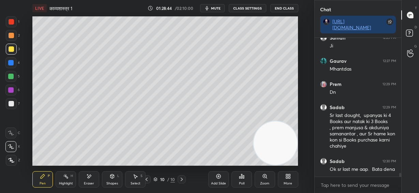
click at [13, 76] on div at bounding box center [10, 76] width 5 height 5
click at [12, 103] on div at bounding box center [11, 103] width 5 height 5
drag, startPoint x: 10, startPoint y: 34, endPoint x: 28, endPoint y: 47, distance: 22.0
click at [11, 34] on div at bounding box center [11, 35] width 5 height 5
click at [10, 102] on div at bounding box center [11, 103] width 5 height 5
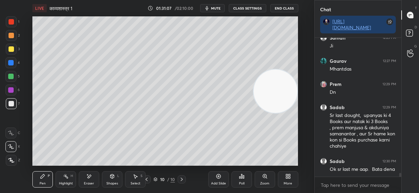
drag, startPoint x: 281, startPoint y: 145, endPoint x: 300, endPoint y: 32, distance: 114.0
click at [303, 18] on div "Setting up your live class Poll for secs No correct answer Start poll" at bounding box center [165, 90] width 287 height 149
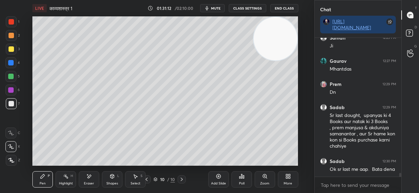
click at [13, 76] on div at bounding box center [10, 76] width 5 height 5
click at [12, 104] on div at bounding box center [11, 103] width 5 height 5
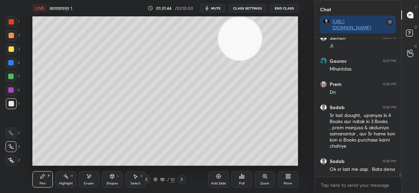
drag, startPoint x: 271, startPoint y: 41, endPoint x: 148, endPoint y: 25, distance: 123.4
click at [218, 25] on video at bounding box center [240, 39] width 44 height 44
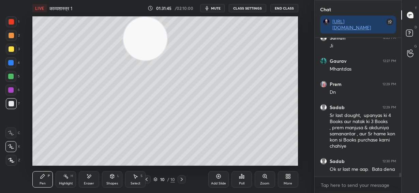
click at [12, 76] on div at bounding box center [10, 76] width 5 height 5
click at [12, 91] on div at bounding box center [10, 89] width 5 height 5
click at [13, 107] on div at bounding box center [11, 103] width 11 height 11
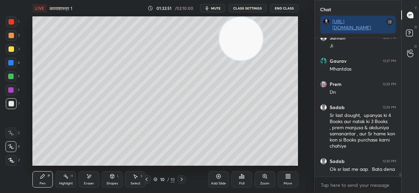
drag, startPoint x: 166, startPoint y: 42, endPoint x: 298, endPoint y: 40, distance: 131.6
click at [263, 41] on video at bounding box center [241, 39] width 44 height 44
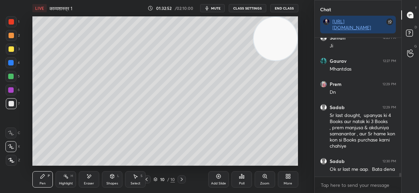
click at [220, 180] on div "Add Slide" at bounding box center [218, 179] width 20 height 16
drag, startPoint x: 13, startPoint y: 35, endPoint x: 24, endPoint y: 34, distance: 11.7
click at [12, 35] on div at bounding box center [11, 35] width 5 height 5
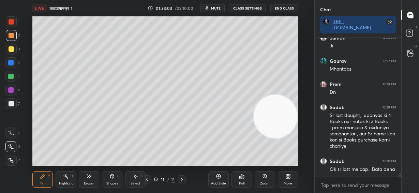
drag, startPoint x: 266, startPoint y: 37, endPoint x: 271, endPoint y: 125, distance: 88.8
click at [272, 125] on video at bounding box center [276, 117] width 44 height 44
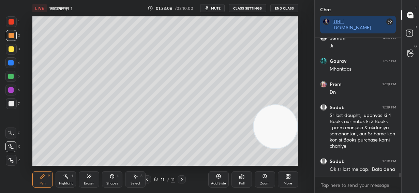
drag, startPoint x: 95, startPoint y: 180, endPoint x: 105, endPoint y: 166, distance: 17.1
click at [95, 180] on div "Eraser" at bounding box center [89, 179] width 20 height 16
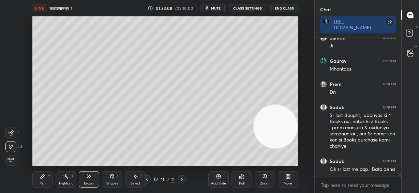
drag, startPoint x: 40, startPoint y: 180, endPoint x: 51, endPoint y: 167, distance: 16.9
click at [41, 177] on div "Pen P" at bounding box center [42, 179] width 20 height 16
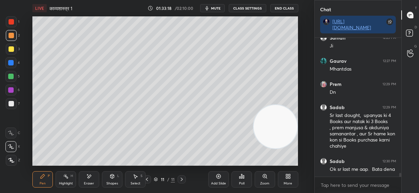
click at [13, 63] on div at bounding box center [10, 62] width 5 height 5
click at [12, 103] on div at bounding box center [11, 103] width 5 height 5
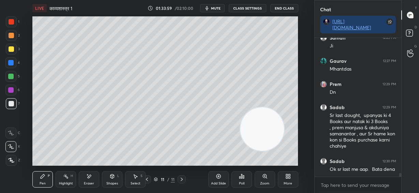
drag, startPoint x: 261, startPoint y: 137, endPoint x: 94, endPoint y: 188, distance: 174.3
click at [94, 188] on div "LIVE काव्यशास्त्र 1 01:33:59 / 02:10:00 mute CLASS SETTINGS End Class Setting u…" at bounding box center [165, 96] width 287 height 193
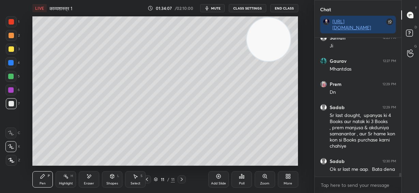
drag, startPoint x: 108, startPoint y: 138, endPoint x: 284, endPoint y: 27, distance: 208.8
click at [300, 21] on div "Setting up your live class Poll for secs No correct answer Start poll" at bounding box center [165, 90] width 287 height 149
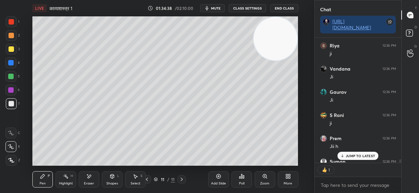
scroll to position [123, 85]
click at [370, 156] on p "JUMP TO LATEST" at bounding box center [360, 156] width 29 height 4
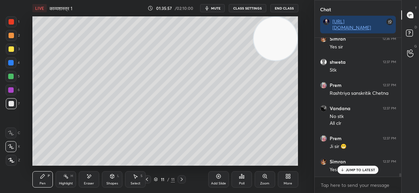
scroll to position [5472, 0]
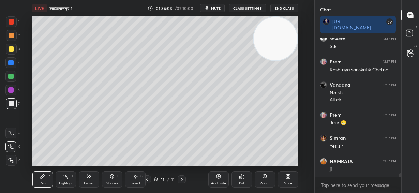
click at [90, 179] on icon at bounding box center [88, 177] width 5 height 6
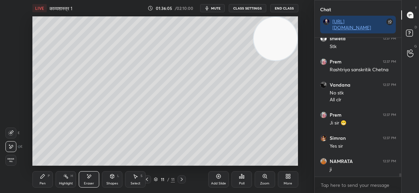
click at [49, 177] on div "P" at bounding box center [49, 175] width 2 height 3
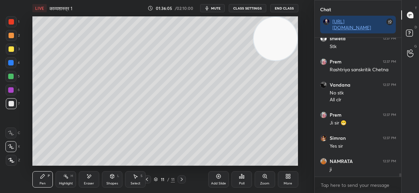
scroll to position [5495, 0]
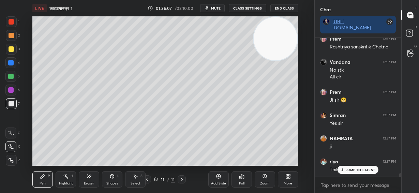
click at [351, 170] on p "JUMP TO LATEST" at bounding box center [360, 170] width 29 height 4
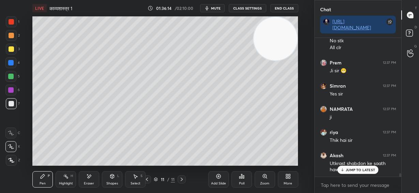
scroll to position [5547, 0]
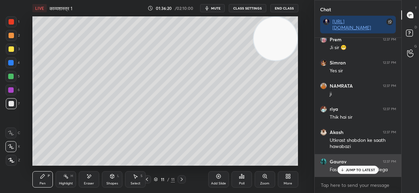
click at [364, 172] on p "JUMP TO LATEST" at bounding box center [360, 170] width 29 height 4
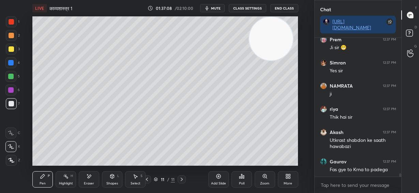
drag, startPoint x: 271, startPoint y: 44, endPoint x: 120, endPoint y: 53, distance: 151.0
click at [249, 56] on video at bounding box center [271, 39] width 44 height 44
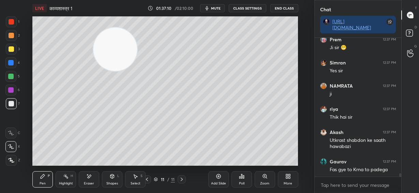
click at [12, 47] on div at bounding box center [11, 48] width 5 height 5
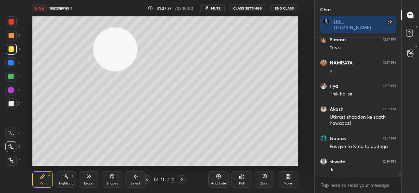
click at [11, 105] on div at bounding box center [11, 103] width 5 height 5
click at [14, 21] on div at bounding box center [11, 21] width 5 height 5
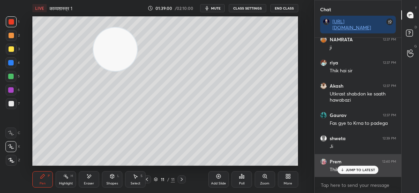
click at [355, 170] on p "JUMP TO LATEST" at bounding box center [360, 170] width 29 height 4
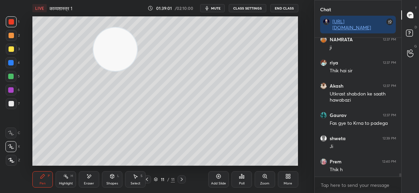
scroll to position [5617, 0]
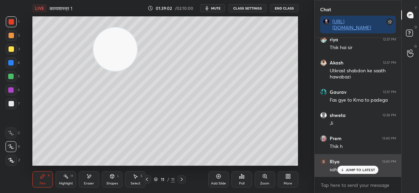
click at [357, 170] on p "JUMP TO LATEST" at bounding box center [360, 170] width 29 height 4
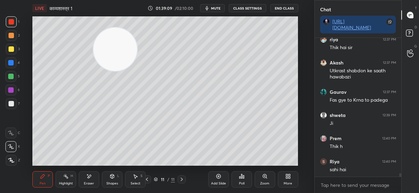
click at [217, 176] on icon at bounding box center [218, 176] width 4 height 4
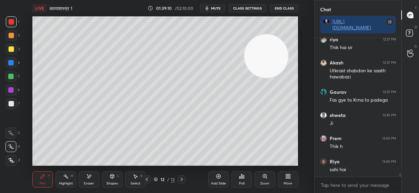
drag, startPoint x: 204, startPoint y: 53, endPoint x: 277, endPoint y: 64, distance: 73.8
click at [299, 58] on div "Setting up your live class Poll for secs No correct answer Start poll" at bounding box center [165, 90] width 287 height 149
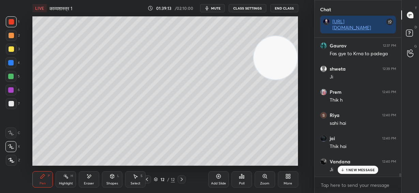
scroll to position [5686, 0]
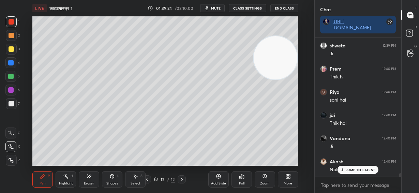
click at [149, 180] on div at bounding box center [147, 179] width 8 height 8
click at [181, 180] on icon at bounding box center [182, 179] width 2 height 3
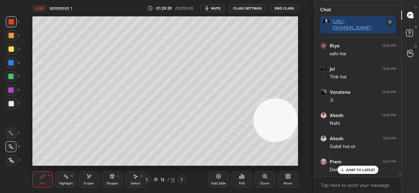
drag, startPoint x: 278, startPoint y: 122, endPoint x: 272, endPoint y: 136, distance: 15.1
click at [280, 142] on video at bounding box center [276, 121] width 44 height 44
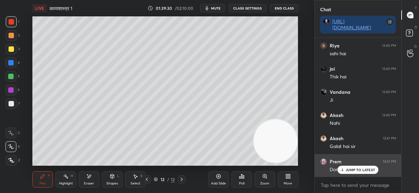
click at [366, 171] on p "JUMP TO LATEST" at bounding box center [360, 170] width 29 height 4
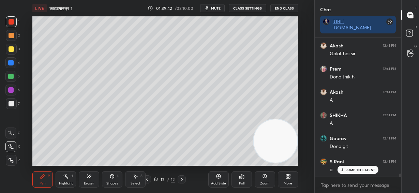
scroll to position [5849, 0]
click at [360, 169] on p "JUMP TO LATEST" at bounding box center [360, 170] width 29 height 4
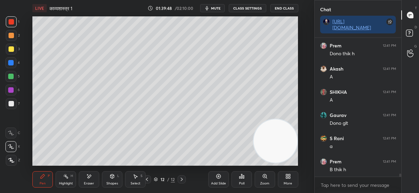
click at [242, 182] on div "Poll" at bounding box center [241, 183] width 5 height 3
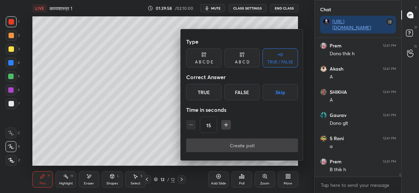
click at [211, 92] on div "True" at bounding box center [203, 92] width 35 height 16
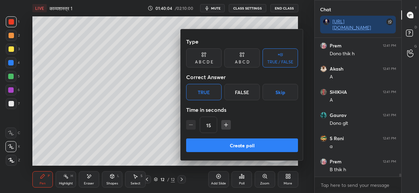
drag, startPoint x: 244, startPoint y: 145, endPoint x: 240, endPoint y: 144, distance: 3.8
click at [244, 145] on button "Create poll" at bounding box center [242, 145] width 112 height 14
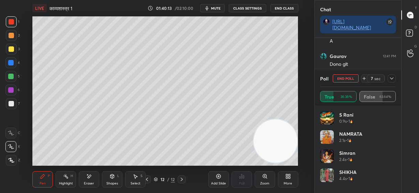
scroll to position [5937, 0]
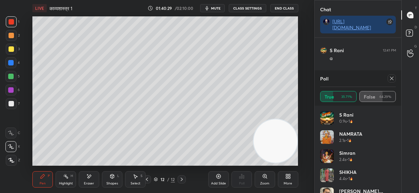
click at [14, 75] on div at bounding box center [10, 76] width 11 height 11
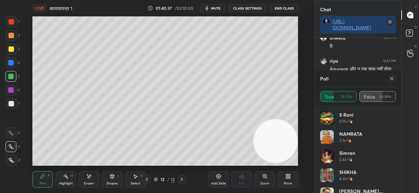
click at [392, 78] on icon at bounding box center [391, 78] width 3 height 3
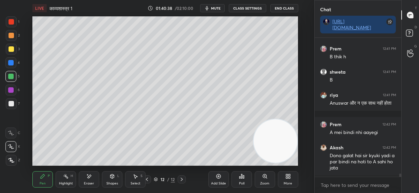
scroll to position [137, 85]
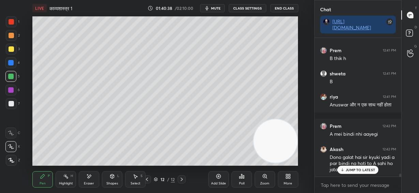
click at [356, 168] on p "JUMP TO LATEST" at bounding box center [360, 170] width 29 height 4
drag, startPoint x: 275, startPoint y: 143, endPoint x: 272, endPoint y: 149, distance: 6.9
click at [276, 151] on video at bounding box center [276, 141] width 44 height 44
click at [12, 49] on div at bounding box center [11, 48] width 5 height 5
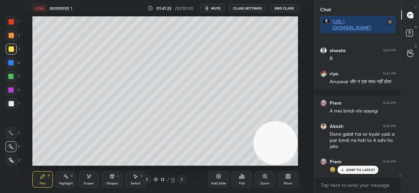
scroll to position [6012, 0]
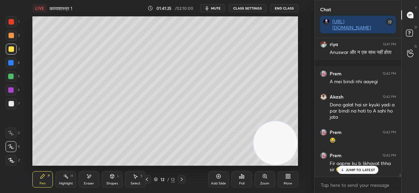
click at [357, 170] on p "JUMP TO LATEST" at bounding box center [360, 170] width 29 height 4
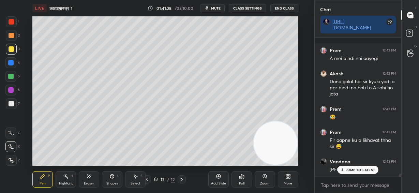
click at [358, 171] on p "JUMP TO LATEST" at bounding box center [360, 170] width 29 height 4
click at [148, 179] on icon at bounding box center [146, 179] width 5 height 5
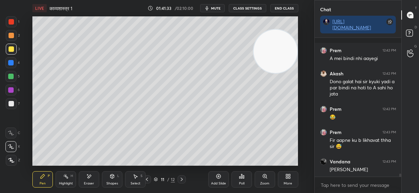
drag, startPoint x: 278, startPoint y: 146, endPoint x: 273, endPoint y: 61, distance: 85.0
click at [288, 45] on video at bounding box center [276, 52] width 44 height 44
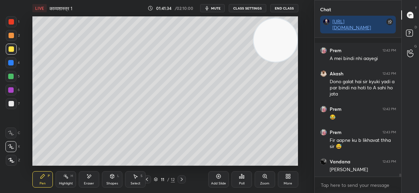
click at [10, 102] on div at bounding box center [11, 103] width 5 height 5
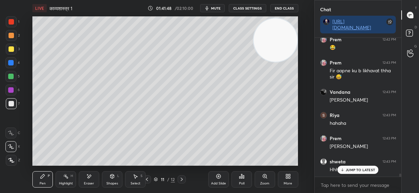
scroll to position [6128, 0]
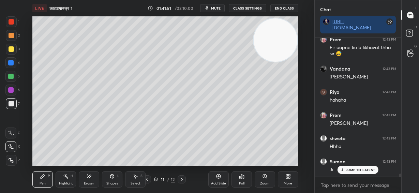
click at [363, 171] on p "JUMP TO LATEST" at bounding box center [360, 170] width 29 height 4
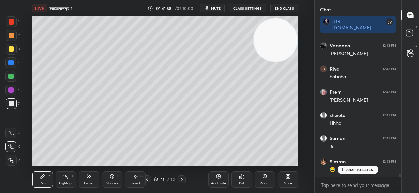
click at [351, 169] on p "JUMP TO LATEST" at bounding box center [360, 170] width 29 height 4
click at [218, 180] on div "Add Slide" at bounding box center [218, 179] width 20 height 16
click at [184, 178] on icon at bounding box center [181, 179] width 5 height 5
click at [183, 178] on icon at bounding box center [181, 179] width 5 height 5
click at [148, 180] on icon at bounding box center [146, 179] width 5 height 5
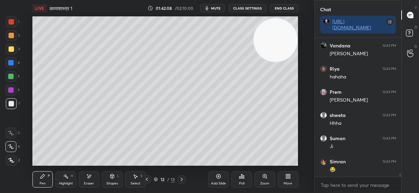
scroll to position [6158, 0]
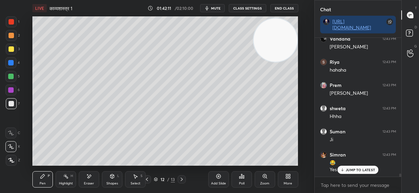
click at [150, 180] on div at bounding box center [147, 179] width 8 height 8
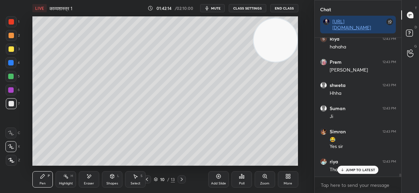
click at [148, 179] on icon at bounding box center [146, 179] width 5 height 5
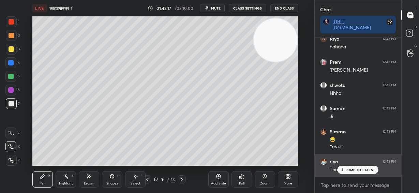
drag, startPoint x: 354, startPoint y: 172, endPoint x: 349, endPoint y: 171, distance: 4.4
click at [353, 172] on p "JUMP TO LATEST" at bounding box center [360, 170] width 29 height 4
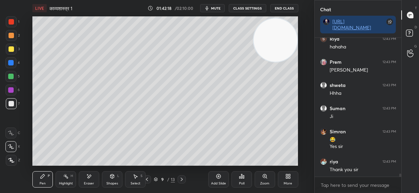
click at [181, 180] on icon at bounding box center [181, 179] width 5 height 5
click at [11, 36] on div at bounding box center [11, 35] width 5 height 5
drag, startPoint x: 276, startPoint y: 49, endPoint x: 292, endPoint y: 138, distance: 90.0
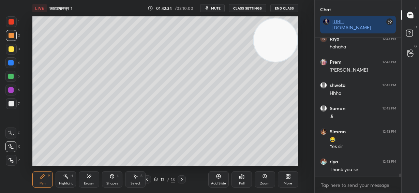
click at [293, 62] on video at bounding box center [276, 40] width 44 height 44
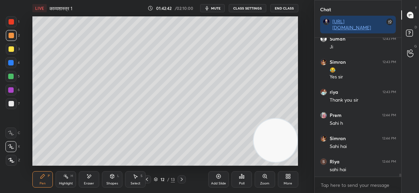
scroll to position [6274, 0]
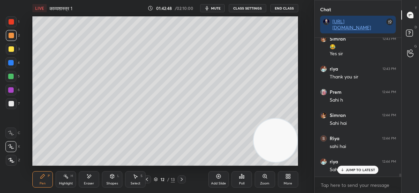
click at [90, 182] on div "Eraser" at bounding box center [89, 183] width 10 height 3
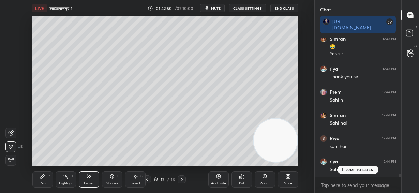
scroll to position [6297, 0]
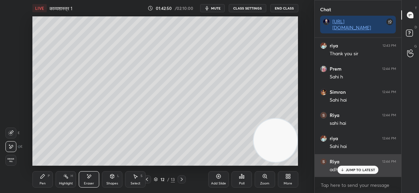
click at [364, 170] on p "JUMP TO LATEST" at bounding box center [360, 170] width 29 height 4
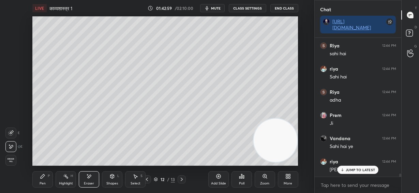
scroll to position [6390, 0]
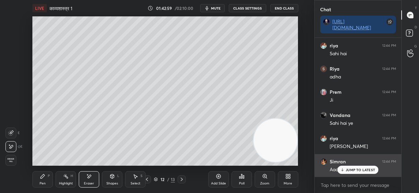
click at [360, 171] on p "JUMP TO LATEST" at bounding box center [360, 170] width 29 height 4
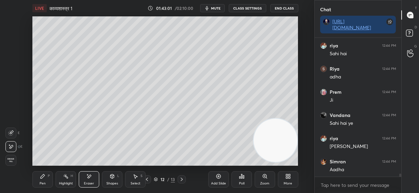
drag, startPoint x: 44, startPoint y: 180, endPoint x: 48, endPoint y: 166, distance: 15.1
click at [44, 181] on div "Pen P" at bounding box center [42, 179] width 20 height 16
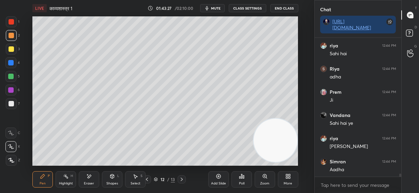
click at [10, 105] on div at bounding box center [11, 103] width 5 height 5
drag, startPoint x: 89, startPoint y: 182, endPoint x: 94, endPoint y: 168, distance: 15.6
click at [90, 180] on div "Eraser" at bounding box center [89, 179] width 20 height 16
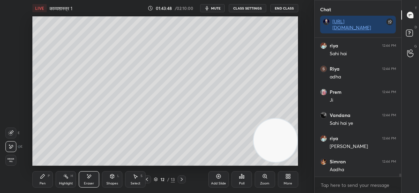
click at [45, 177] on div "Pen P" at bounding box center [42, 179] width 20 height 16
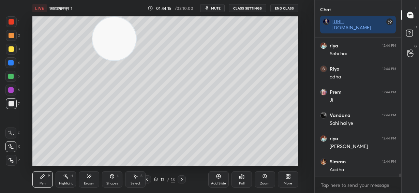
drag, startPoint x: 274, startPoint y: 142, endPoint x: 103, endPoint y: 16, distance: 212.9
click at [105, 16] on div "LIVE काव्यशास्त्र 1 01:44:15 / 02:10:00 mute CLASS SETTINGS End Class Setting u…" at bounding box center [165, 96] width 287 height 193
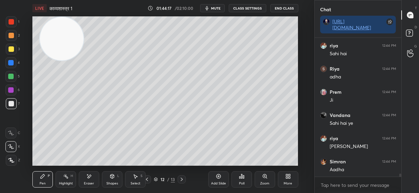
drag, startPoint x: 111, startPoint y: 41, endPoint x: 71, endPoint y: 44, distance: 40.0
click at [68, 33] on video at bounding box center [62, 39] width 44 height 44
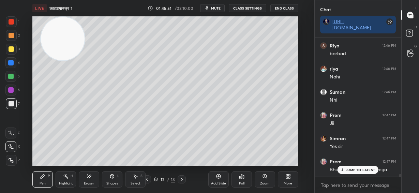
scroll to position [6722, 0]
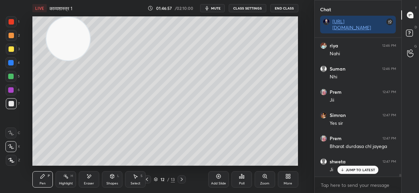
drag, startPoint x: 68, startPoint y: 39, endPoint x: 237, endPoint y: 26, distance: 170.0
click at [90, 26] on video at bounding box center [68, 39] width 44 height 44
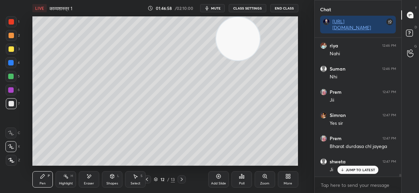
drag, startPoint x: 234, startPoint y: 41, endPoint x: 265, endPoint y: 28, distance: 33.7
click at [260, 29] on video at bounding box center [238, 39] width 44 height 44
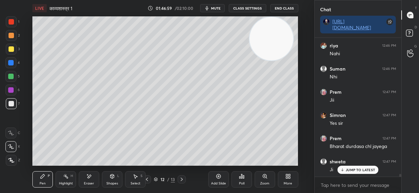
click at [11, 47] on div at bounding box center [11, 48] width 5 height 5
click at [11, 103] on div at bounding box center [11, 103] width 5 height 5
click at [11, 78] on div at bounding box center [10, 76] width 5 height 5
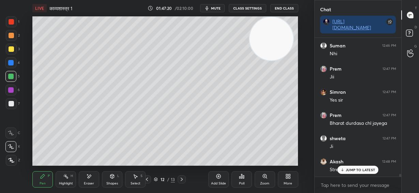
click at [12, 105] on div at bounding box center [11, 103] width 5 height 5
drag, startPoint x: 357, startPoint y: 170, endPoint x: 353, endPoint y: 179, distance: 9.9
click at [357, 170] on p "JUMP TO LATEST" at bounding box center [360, 170] width 29 height 4
click at [11, 76] on div at bounding box center [10, 76] width 5 height 5
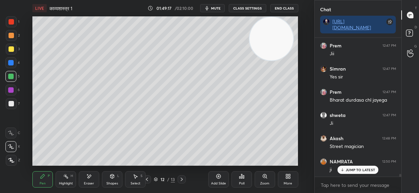
scroll to position [6791, 0]
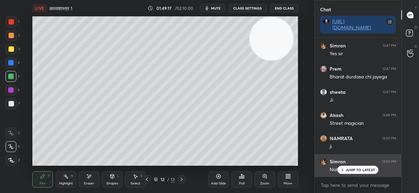
click at [364, 172] on div "JUMP TO LATEST" at bounding box center [358, 170] width 41 height 8
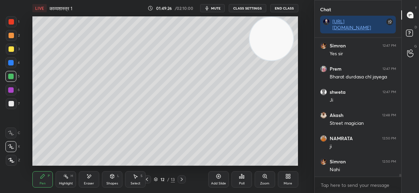
scroll to position [6814, 0]
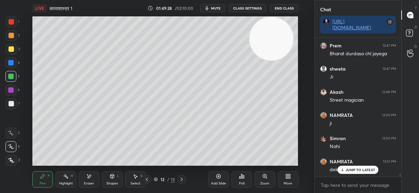
click at [361, 170] on p "JUMP TO LATEST" at bounding box center [360, 170] width 29 height 4
click at [90, 180] on div "Eraser" at bounding box center [89, 179] width 20 height 16
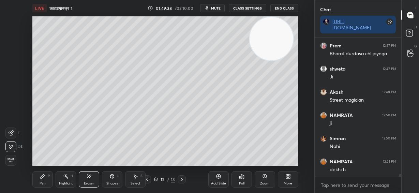
click at [45, 178] on icon at bounding box center [42, 176] width 5 height 5
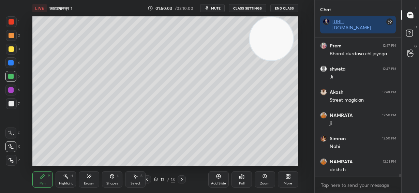
click at [12, 102] on div at bounding box center [11, 103] width 11 height 11
click at [298, 150] on div "Setting up your live class Poll for secs No correct answer Start poll" at bounding box center [165, 90] width 287 height 149
click at [11, 49] on div at bounding box center [11, 48] width 5 height 5
drag, startPoint x: 11, startPoint y: 33, endPoint x: 29, endPoint y: 38, distance: 18.7
click at [11, 33] on div at bounding box center [11, 35] width 5 height 5
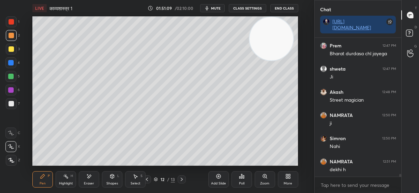
click at [12, 20] on div at bounding box center [11, 21] width 5 height 5
click at [219, 181] on div "Add Slide" at bounding box center [218, 179] width 20 height 16
drag, startPoint x: 11, startPoint y: 105, endPoint x: 14, endPoint y: 99, distance: 7.5
click at [11, 106] on div at bounding box center [11, 103] width 5 height 5
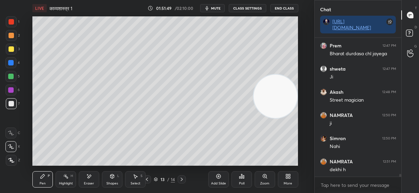
drag, startPoint x: 273, startPoint y: 80, endPoint x: 258, endPoint y: 82, distance: 14.9
click at [268, 99] on video at bounding box center [276, 97] width 44 height 44
click at [11, 48] on div at bounding box center [11, 48] width 5 height 5
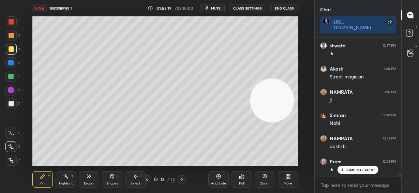
scroll to position [6867, 0]
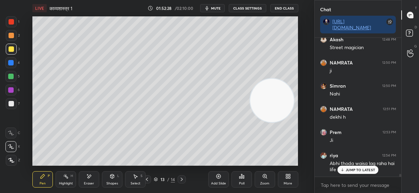
drag, startPoint x: 10, startPoint y: 105, endPoint x: 30, endPoint y: 102, distance: 20.1
click at [11, 105] on div at bounding box center [11, 103] width 5 height 5
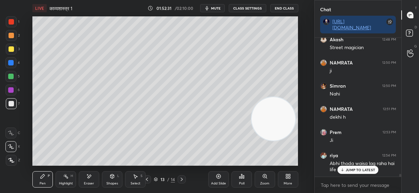
drag, startPoint x: 272, startPoint y: 120, endPoint x: 250, endPoint y: 119, distance: 22.5
click at [270, 141] on video at bounding box center [274, 119] width 44 height 44
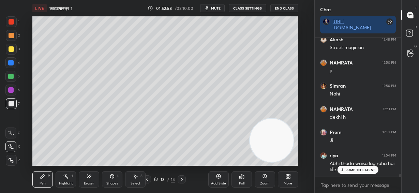
click at [219, 9] on span "mute" at bounding box center [216, 8] width 10 height 5
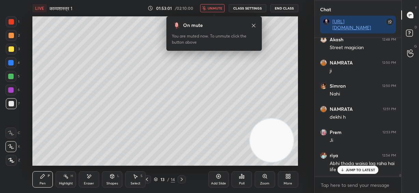
click at [367, 170] on p "JUMP TO LATEST" at bounding box center [360, 170] width 29 height 4
drag, startPoint x: 214, startPoint y: 6, endPoint x: 214, endPoint y: 11, distance: 5.1
click at [214, 11] on button "unmute" at bounding box center [212, 8] width 25 height 8
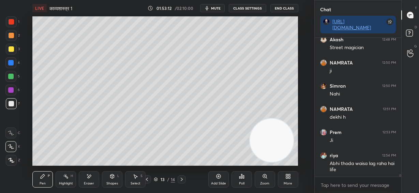
click at [219, 9] on span "mute" at bounding box center [216, 8] width 10 height 5
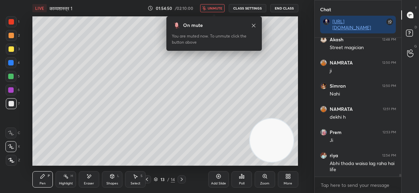
drag, startPoint x: 221, startPoint y: 10, endPoint x: 219, endPoint y: 15, distance: 5.8
click at [221, 10] on span "unmute" at bounding box center [215, 8] width 15 height 5
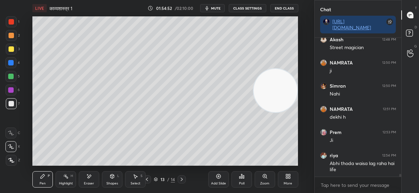
drag, startPoint x: 276, startPoint y: 145, endPoint x: 295, endPoint y: 76, distance: 71.5
click at [295, 76] on video at bounding box center [276, 91] width 44 height 44
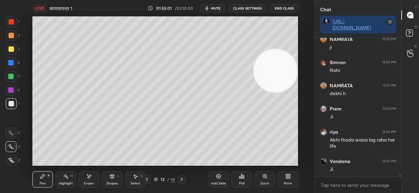
scroll to position [6913, 0]
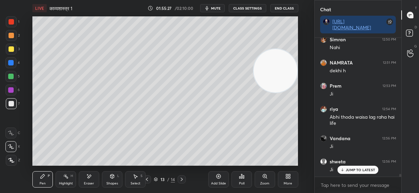
drag, startPoint x: 13, startPoint y: 77, endPoint x: 23, endPoint y: 82, distance: 11.5
click at [13, 78] on div at bounding box center [10, 76] width 5 height 5
click at [12, 105] on div at bounding box center [11, 103] width 5 height 5
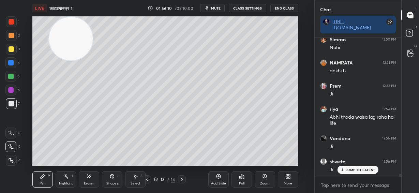
drag, startPoint x: 79, startPoint y: 33, endPoint x: 87, endPoint y: 33, distance: 8.6
click at [74, 34] on video at bounding box center [71, 39] width 44 height 44
click at [356, 170] on p "JUMP TO LATEST" at bounding box center [360, 170] width 29 height 4
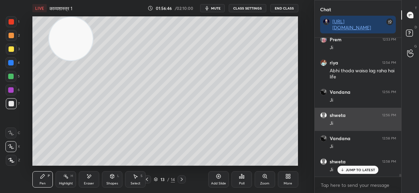
scroll to position [6983, 0]
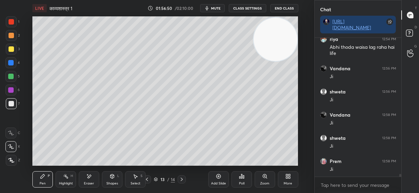
drag, startPoint x: 218, startPoint y: 37, endPoint x: 281, endPoint y: 42, distance: 62.9
click at [282, 42] on video at bounding box center [276, 40] width 44 height 44
click at [219, 179] on icon at bounding box center [218, 176] width 5 height 5
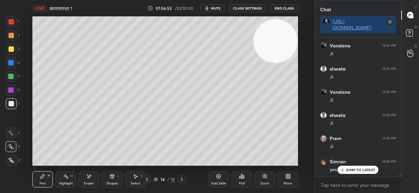
click at [11, 50] on div at bounding box center [11, 48] width 5 height 5
click at [369, 171] on p "JUMP TO LATEST" at bounding box center [360, 170] width 29 height 4
click at [215, 7] on span "mute" at bounding box center [216, 8] width 10 height 5
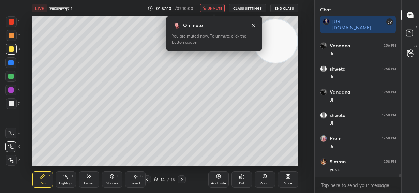
click at [218, 6] on span "unmute" at bounding box center [215, 8] width 15 height 5
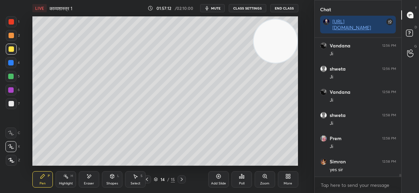
click at [370, 193] on div "Close" at bounding box center [209, 193] width 419 height 0
click at [369, 193] on div "Close" at bounding box center [209, 193] width 419 height 0
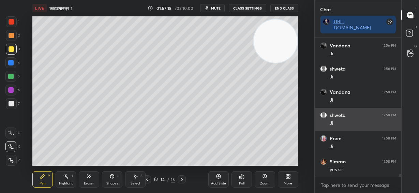
click at [349, 119] on div "Ji" at bounding box center [363, 123] width 66 height 8
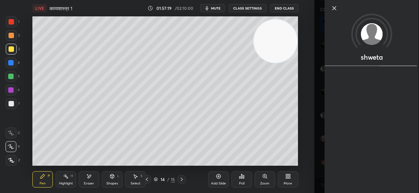
click at [334, 7] on icon at bounding box center [334, 8] width 8 height 8
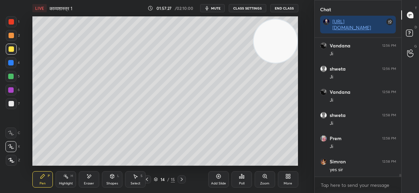
click at [11, 75] on div at bounding box center [10, 76] width 5 height 5
click at [282, 47] on video at bounding box center [276, 41] width 44 height 44
click at [221, 180] on div "Add Slide" at bounding box center [218, 179] width 20 height 16
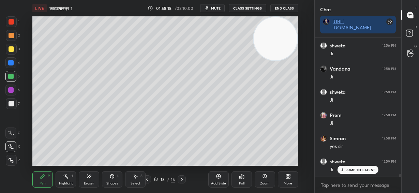
click at [11, 50] on div at bounding box center [11, 48] width 5 height 5
drag, startPoint x: 12, startPoint y: 33, endPoint x: 20, endPoint y: 37, distance: 8.2
click at [13, 34] on div at bounding box center [11, 35] width 5 height 5
drag, startPoint x: 272, startPoint y: 46, endPoint x: 277, endPoint y: 119, distance: 73.5
click at [280, 61] on video at bounding box center [276, 39] width 44 height 44
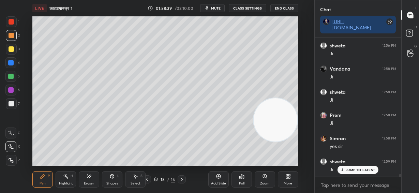
click at [96, 170] on div "Pen P Highlight H Eraser Shapes L Select S 15 / 16 Add Slide Poll Zoom More" at bounding box center [165, 179] width 266 height 27
drag, startPoint x: 91, startPoint y: 178, endPoint x: 101, endPoint y: 166, distance: 15.5
click at [92, 178] on div "Eraser" at bounding box center [89, 179] width 20 height 16
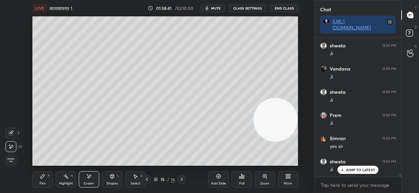
drag, startPoint x: 44, startPoint y: 179, endPoint x: 55, endPoint y: 170, distance: 14.4
click at [44, 178] on icon at bounding box center [42, 176] width 5 height 5
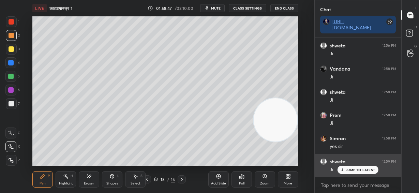
click at [359, 172] on div "JUMP TO LATEST" at bounding box center [358, 170] width 41 height 8
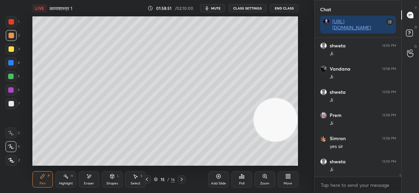
scroll to position [7052, 0]
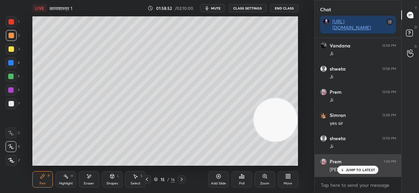
click at [355, 169] on p "JUMP TO LATEST" at bounding box center [360, 170] width 29 height 4
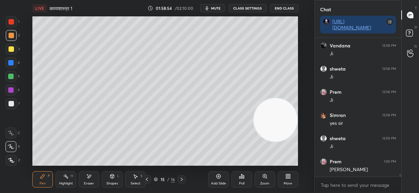
scroll to position [7076, 0]
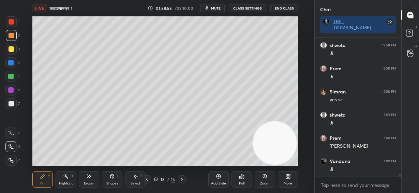
drag, startPoint x: 278, startPoint y: 129, endPoint x: 271, endPoint y: 163, distance: 35.2
click at [278, 162] on div "LIVE काव्यशास्त्र 1 01:58:55 / 02:10:00 mute CLASS SETTINGS End Class Setting u…" at bounding box center [165, 96] width 287 height 193
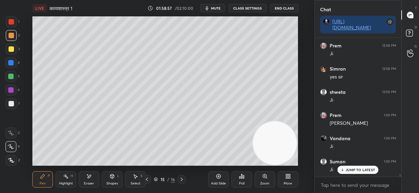
drag, startPoint x: 10, startPoint y: 77, endPoint x: 16, endPoint y: 76, distance: 6.4
click at [11, 77] on div at bounding box center [10, 76] width 5 height 5
click at [9, 104] on div at bounding box center [11, 103] width 5 height 5
click at [358, 171] on p "JUMP TO LATEST" at bounding box center [360, 170] width 29 height 4
drag, startPoint x: 277, startPoint y: 152, endPoint x: 279, endPoint y: 67, distance: 85.3
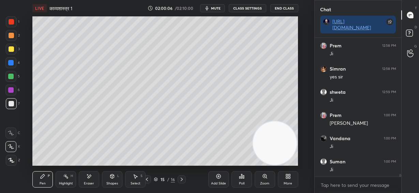
click at [279, 121] on video at bounding box center [275, 143] width 44 height 44
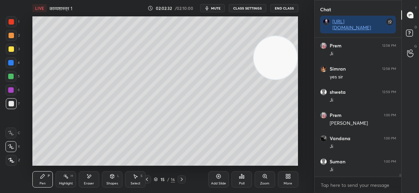
drag, startPoint x: 219, startPoint y: 179, endPoint x: 223, endPoint y: 175, distance: 5.1
click at [219, 178] on icon at bounding box center [218, 176] width 5 height 5
click at [12, 36] on div at bounding box center [11, 35] width 5 height 5
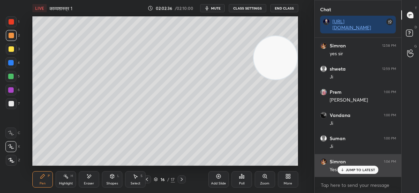
click at [370, 170] on p "JUMP TO LATEST" at bounding box center [360, 170] width 29 height 4
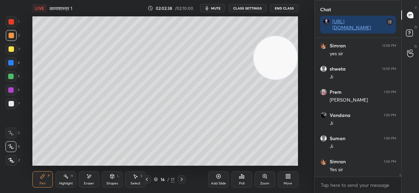
click at [371, 193] on div "Close" at bounding box center [209, 193] width 419 height 0
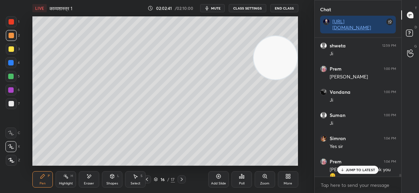
click at [352, 171] on p "JUMP TO LATEST" at bounding box center [360, 170] width 29 height 4
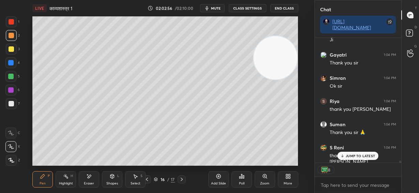
scroll to position [7391, 0]
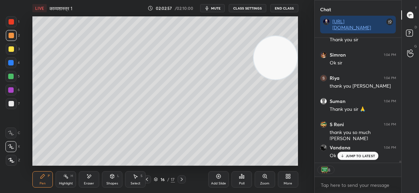
click at [350, 155] on p "JUMP TO LATEST" at bounding box center [360, 156] width 29 height 4
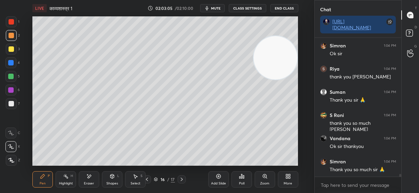
click at [287, 6] on button "End Class" at bounding box center [284, 8] width 28 height 8
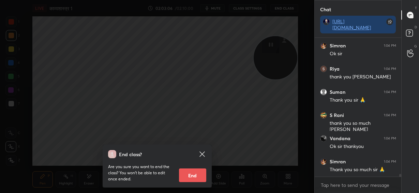
click at [192, 175] on button "End" at bounding box center [192, 175] width 27 height 14
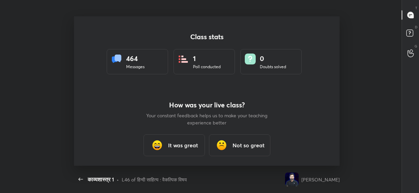
scroll to position [33948, 33685]
click at [181, 143] on h3 "It was great" at bounding box center [183, 145] width 30 height 8
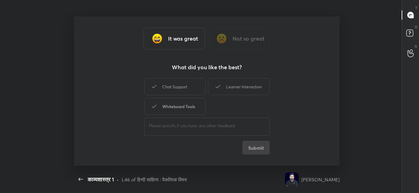
click at [185, 99] on div "Whiteboard Tools" at bounding box center [174, 106] width 61 height 17
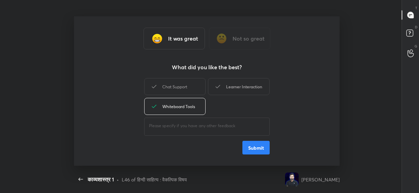
drag, startPoint x: 184, startPoint y: 87, endPoint x: 231, endPoint y: 85, distance: 46.7
click at [187, 87] on div "Chat Support" at bounding box center [174, 86] width 61 height 17
drag, startPoint x: 231, startPoint y: 85, endPoint x: 235, endPoint y: 87, distance: 4.3
click at [233, 86] on div "Learner Interaction" at bounding box center [238, 86] width 61 height 17
click at [250, 142] on div "Chat Support Learner Interaction Whiteboard Tools ​ Submit" at bounding box center [206, 116] width 125 height 78
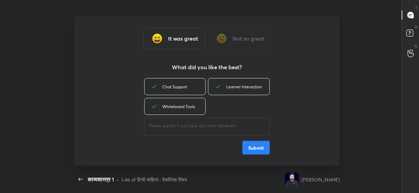
click at [251, 146] on button "Submit" at bounding box center [255, 148] width 27 height 14
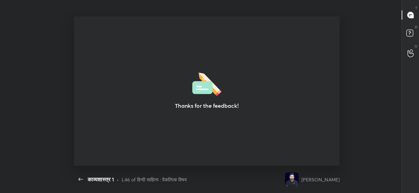
type textarea "x"
